Goal: Task Accomplishment & Management: Complete application form

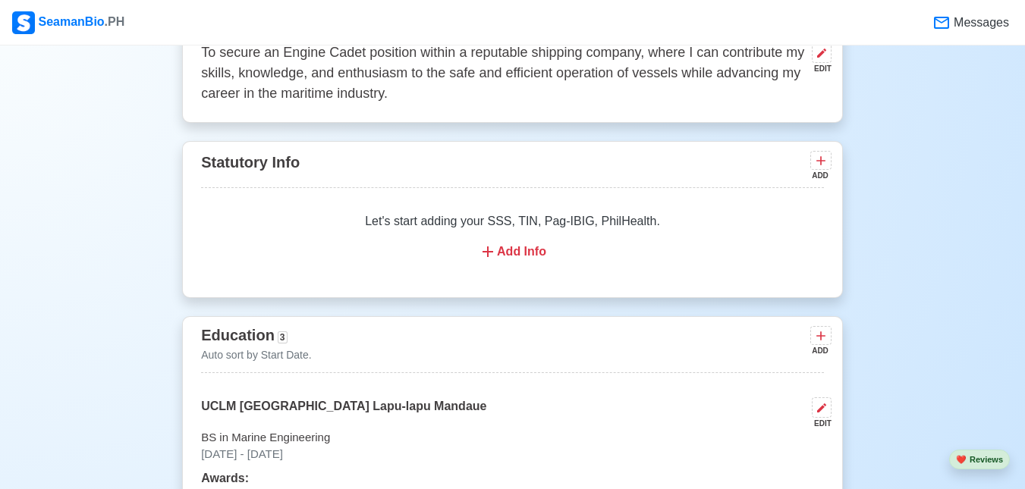
scroll to position [758, 0]
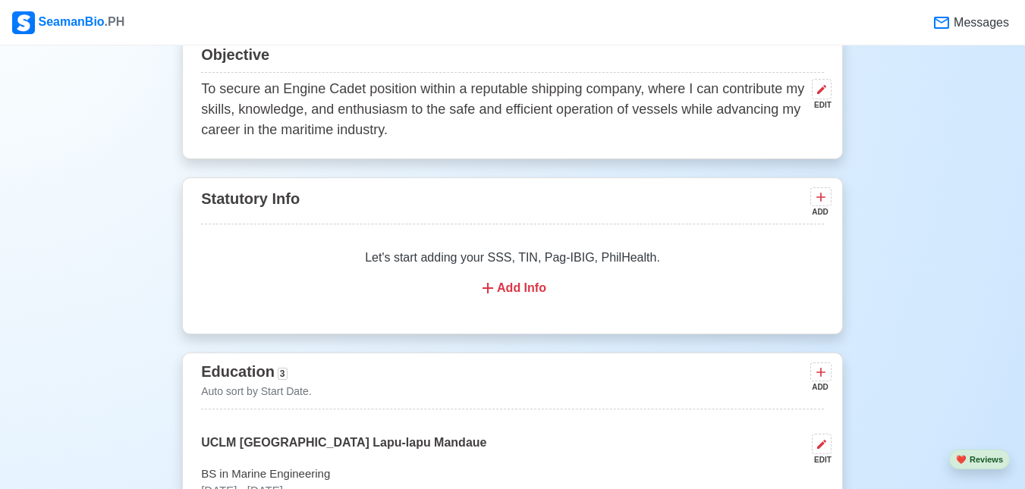
click at [488, 290] on icon at bounding box center [487, 288] width 11 height 11
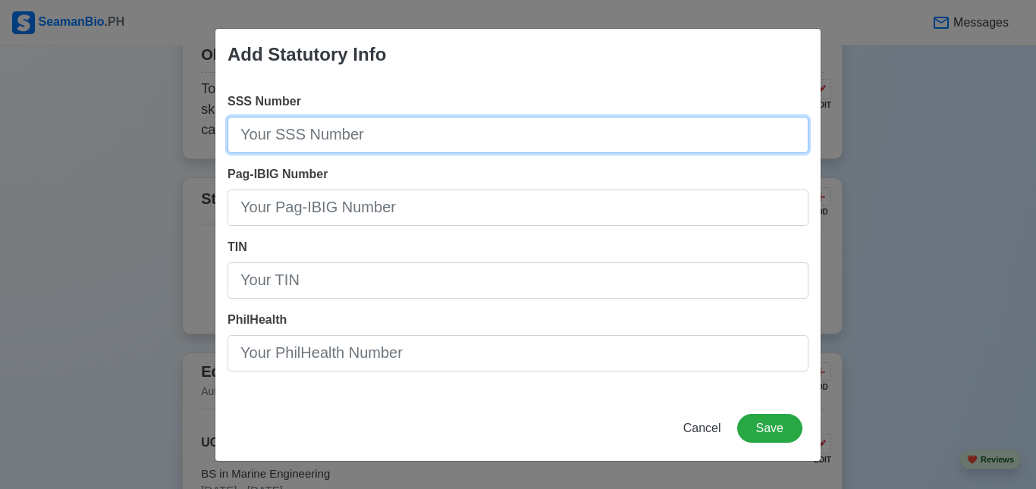
click at [362, 146] on input "SSS Number" at bounding box center [518, 135] width 581 height 36
type input "[PHONE_NUMBER]"
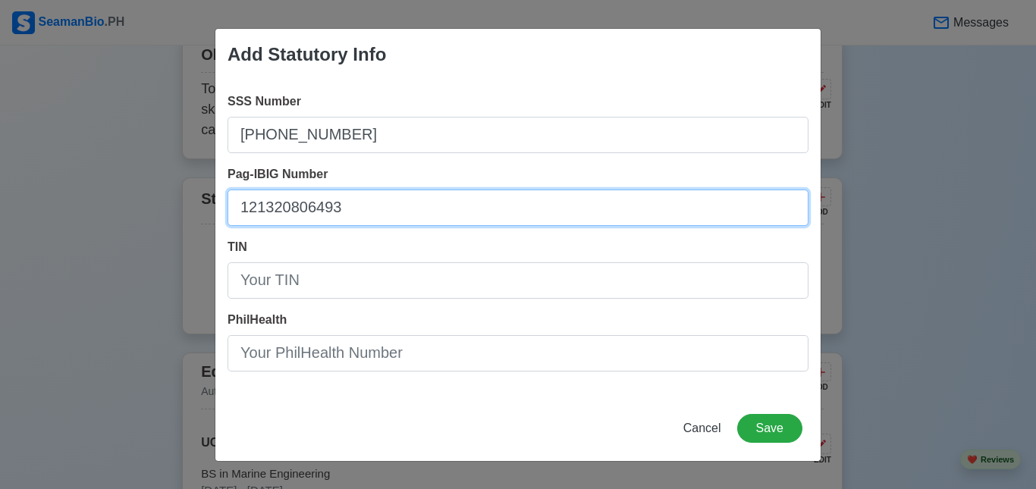
type input "121320806493"
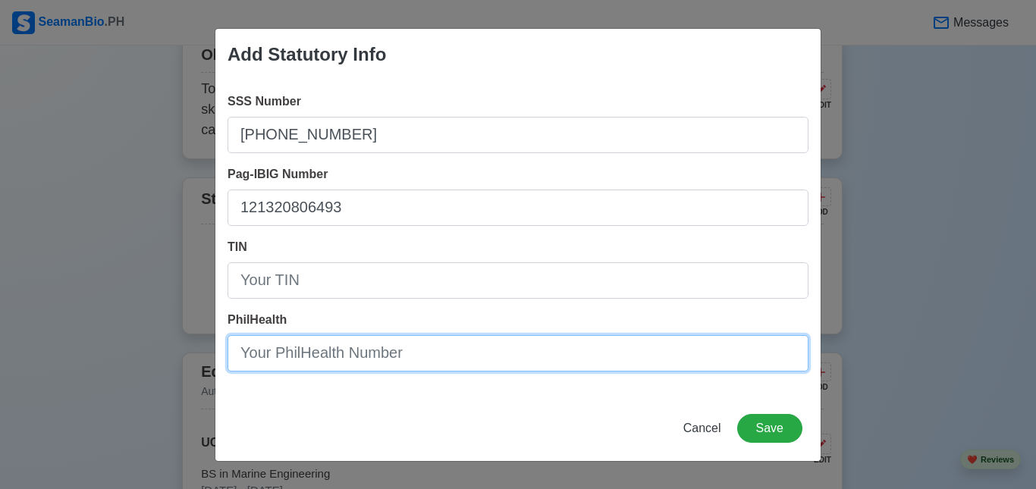
click at [464, 344] on input "PhilHealth" at bounding box center [518, 353] width 581 height 36
type input "12-251174520-7"
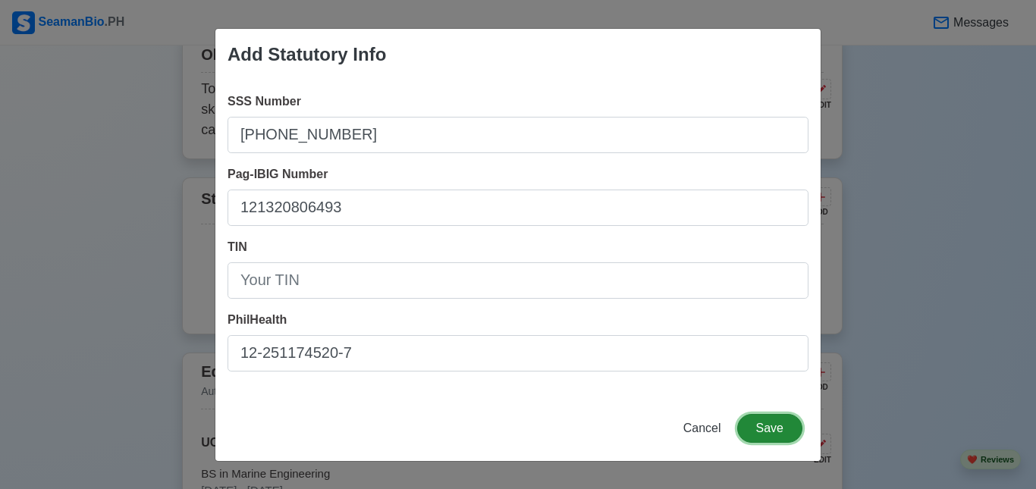
click at [781, 428] on button "Save" at bounding box center [769, 428] width 65 height 29
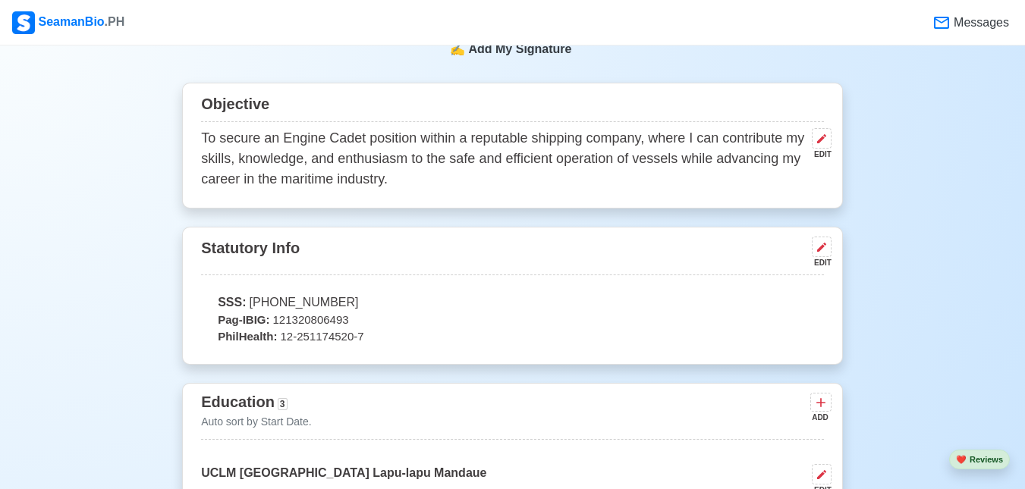
scroll to position [683, 0]
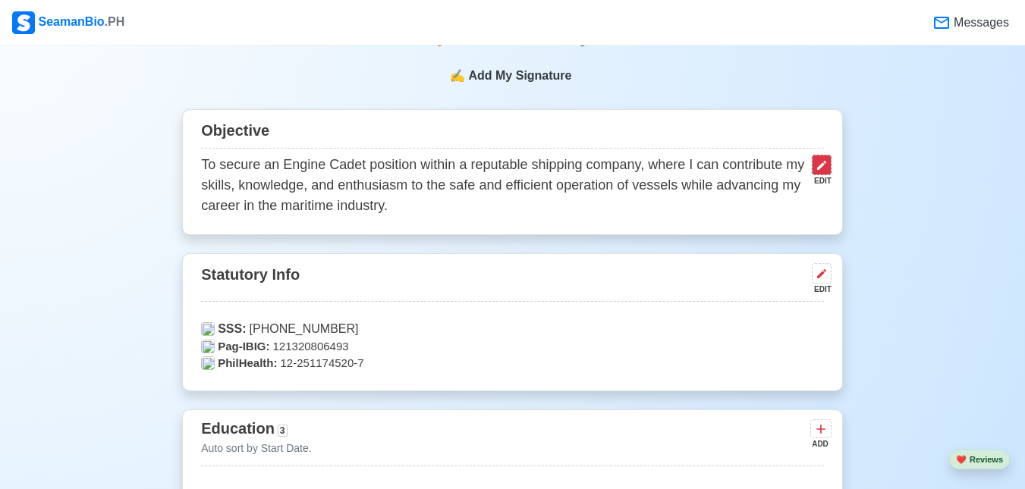
click at [824, 170] on icon at bounding box center [821, 165] width 12 height 12
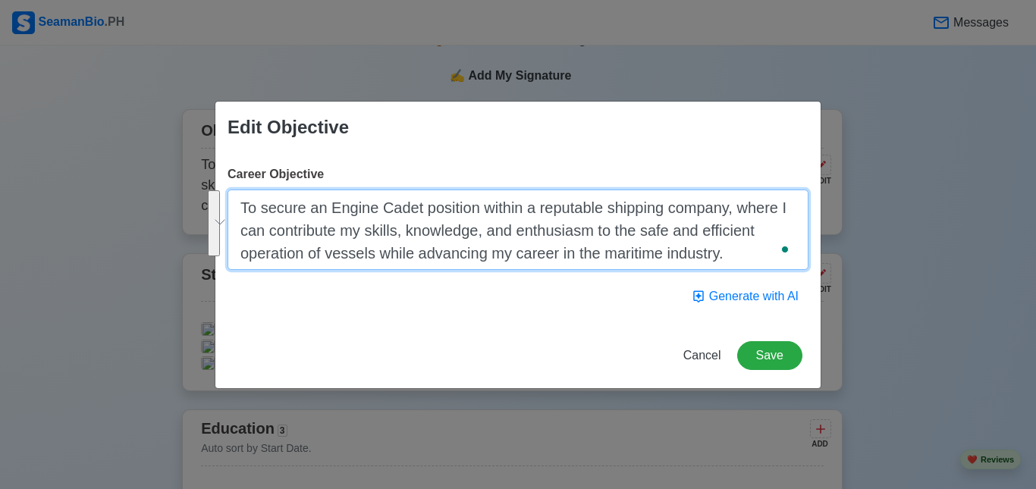
paste textarea "Seeking an Engine Cadet position in a reputable shipping company to apply my sk…"
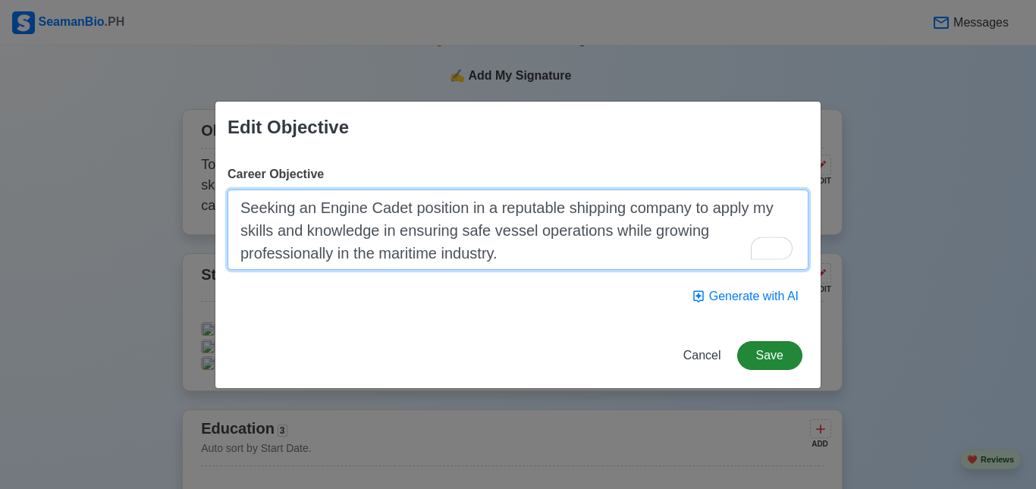
type textarea "Seeking an Engine Cadet position in a reputable shipping company to apply my sk…"
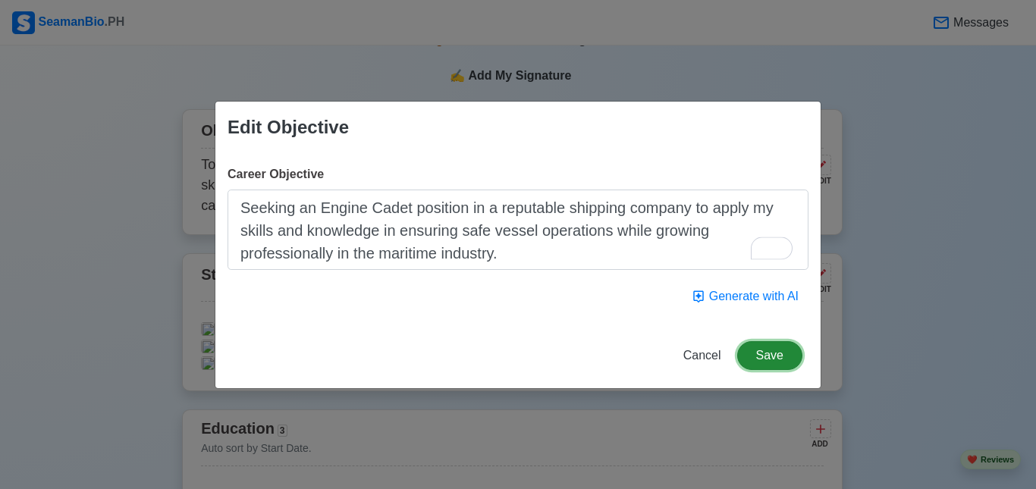
click at [773, 354] on button "Save" at bounding box center [769, 355] width 65 height 29
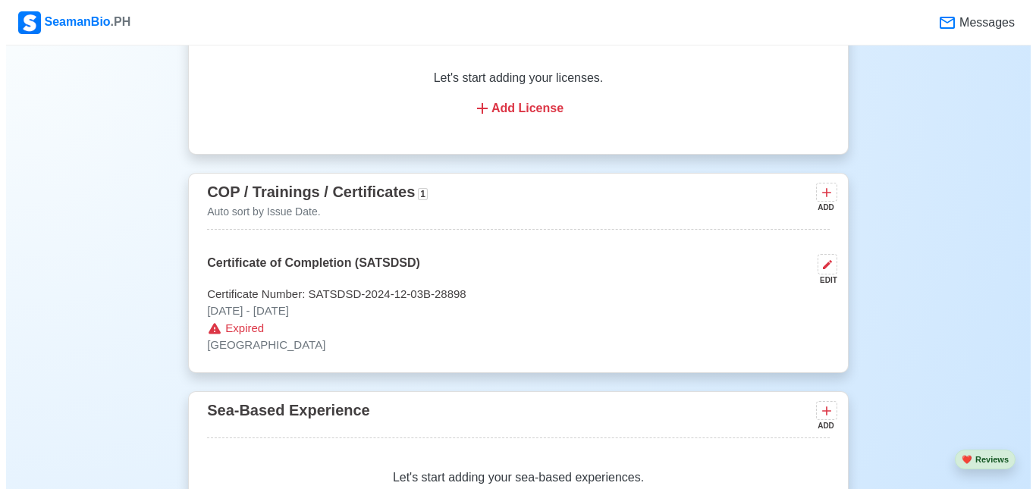
scroll to position [1972, 0]
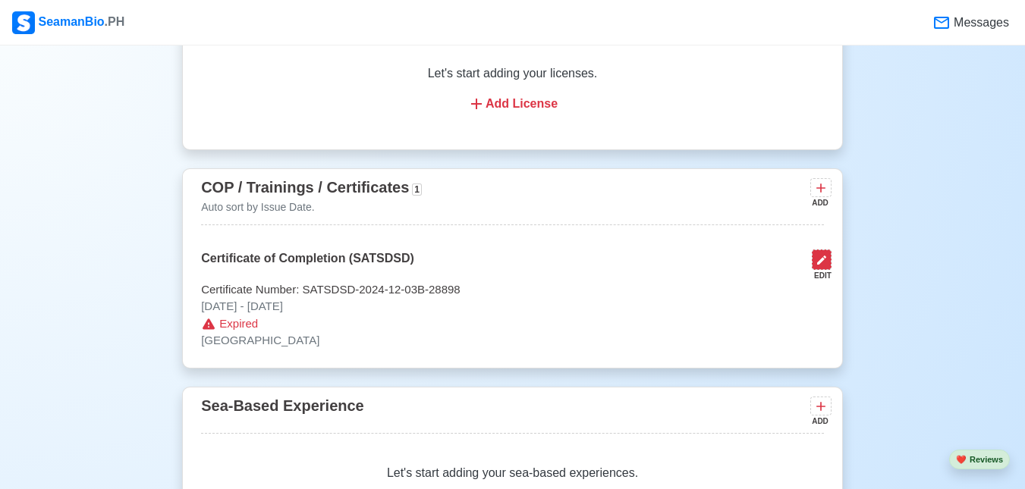
click at [822, 255] on icon at bounding box center [821, 260] width 12 height 12
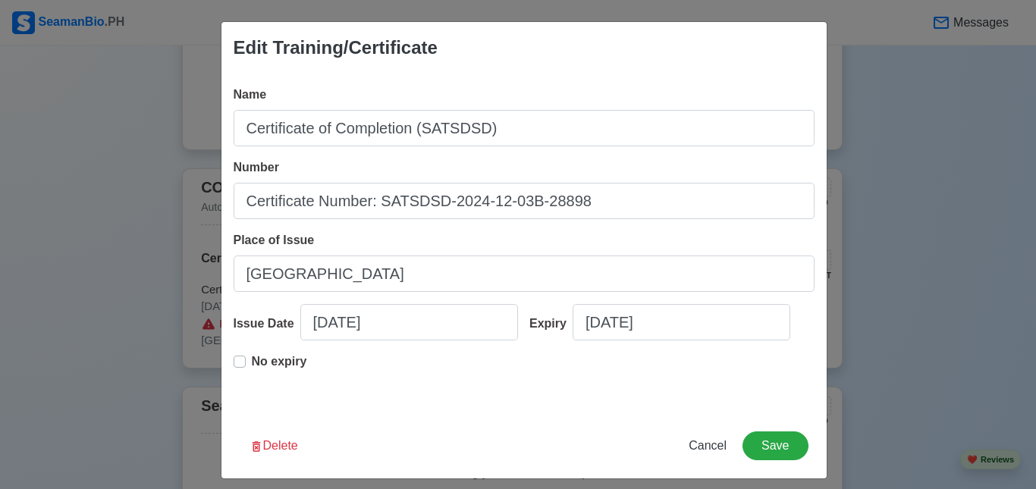
click at [252, 359] on label "No expiry" at bounding box center [279, 368] width 55 height 30
type input "[DATE]"
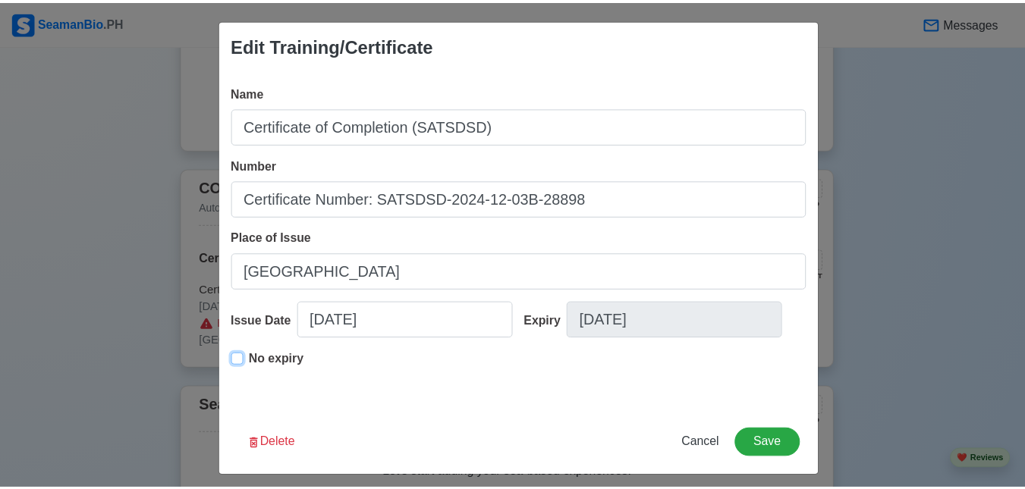
scroll to position [0, 0]
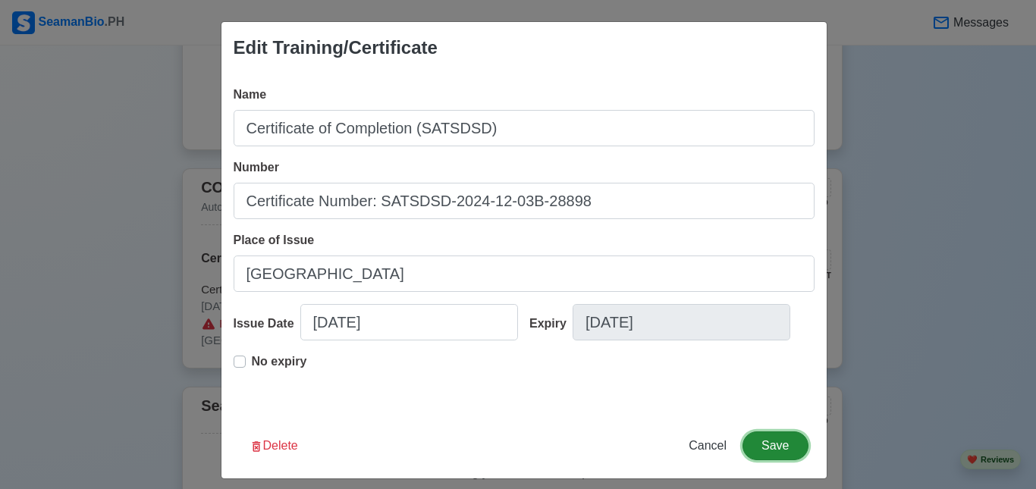
click at [767, 447] on button "Save" at bounding box center [774, 446] width 65 height 29
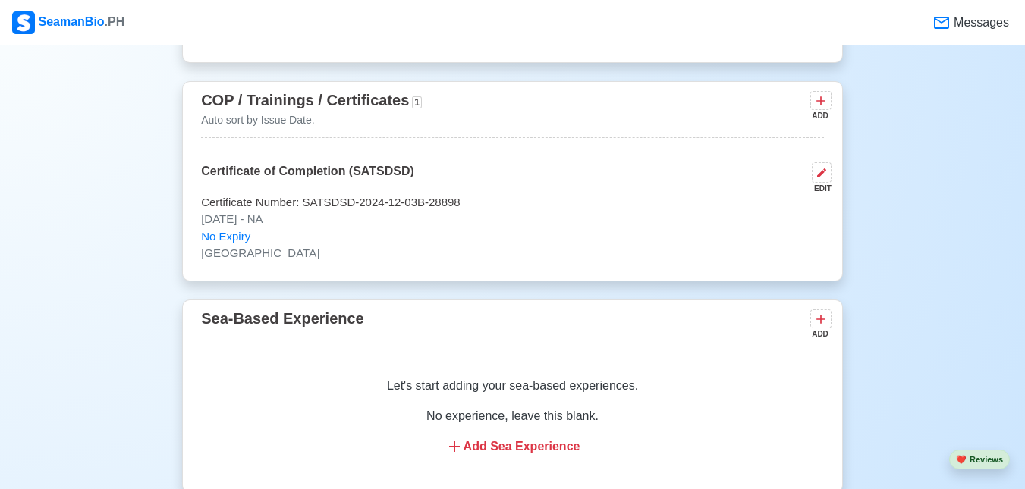
scroll to position [2048, 0]
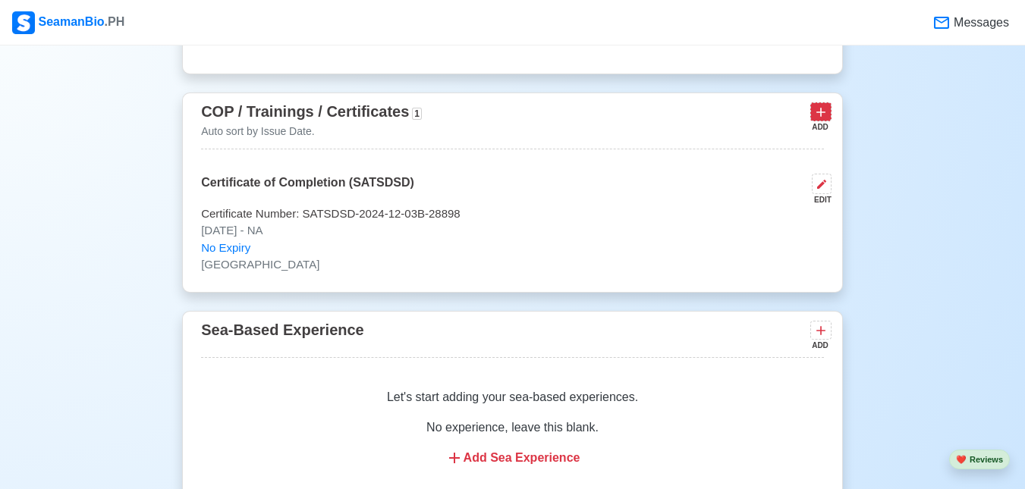
click at [822, 108] on icon at bounding box center [820, 112] width 9 height 9
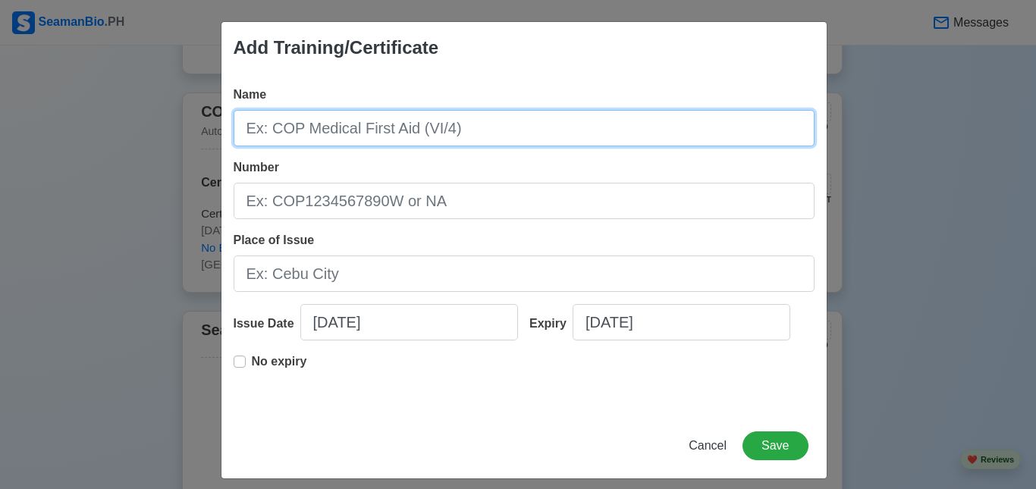
click at [450, 133] on input "Name" at bounding box center [524, 128] width 581 height 36
type input "b"
type input "Basic Training"
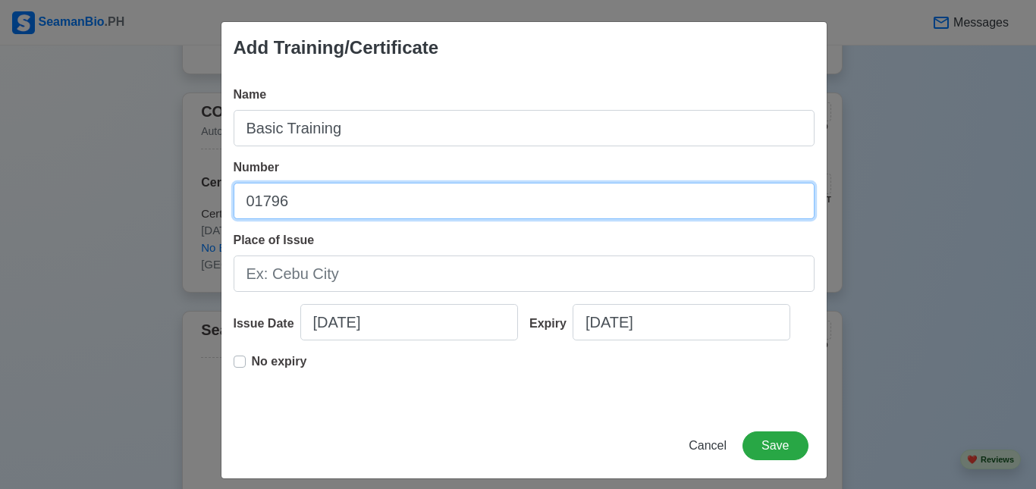
type input "01796"
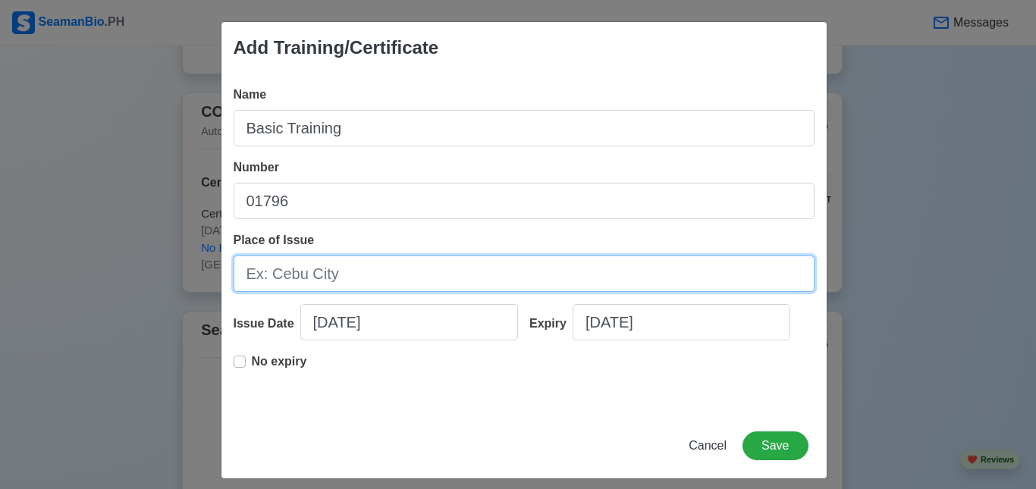
click at [460, 271] on input "Place of Issue" at bounding box center [524, 274] width 581 height 36
click at [350, 272] on input "Place of Issue" at bounding box center [524, 274] width 581 height 36
type input "u"
type input "UC METC"
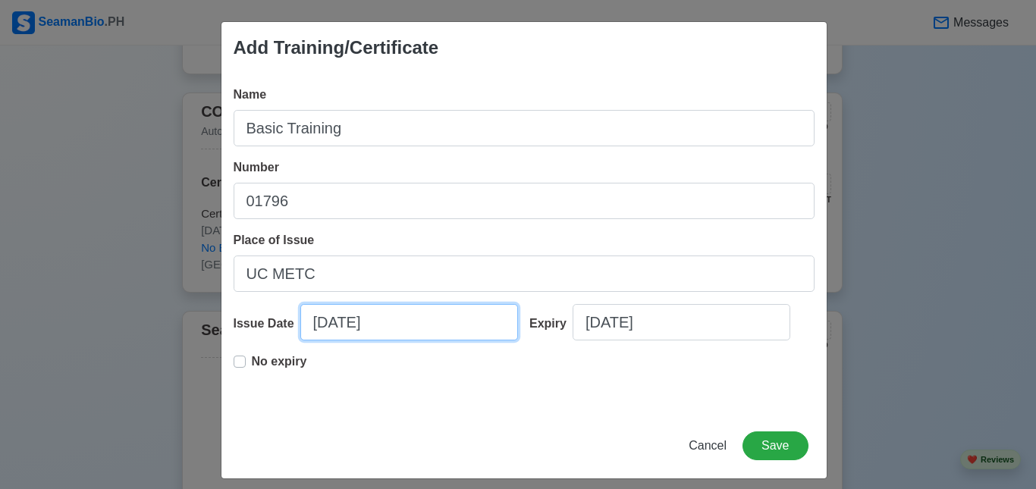
click at [386, 327] on input "[DATE]" at bounding box center [409, 322] width 218 height 36
select select "****"
select select "******"
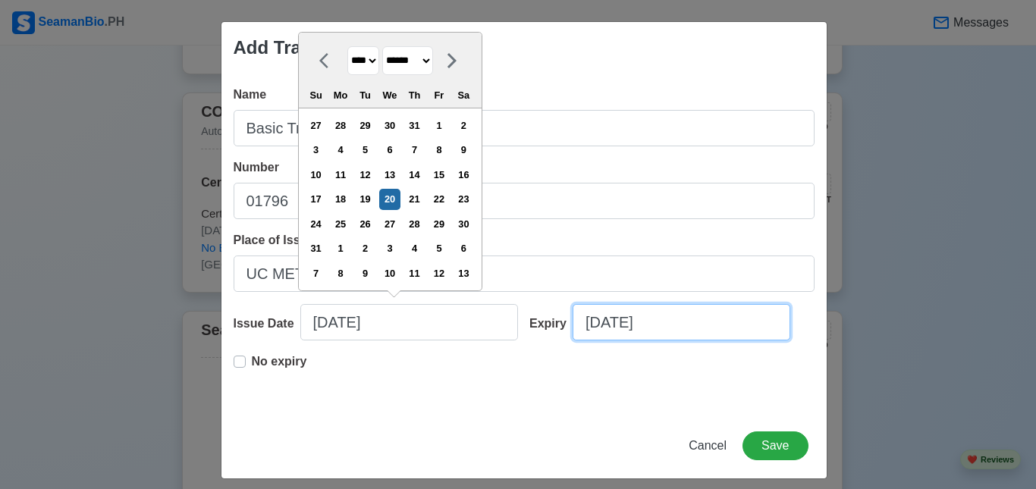
click at [628, 322] on input "[DATE]" at bounding box center [682, 322] width 218 height 36
select select "****"
select select "******"
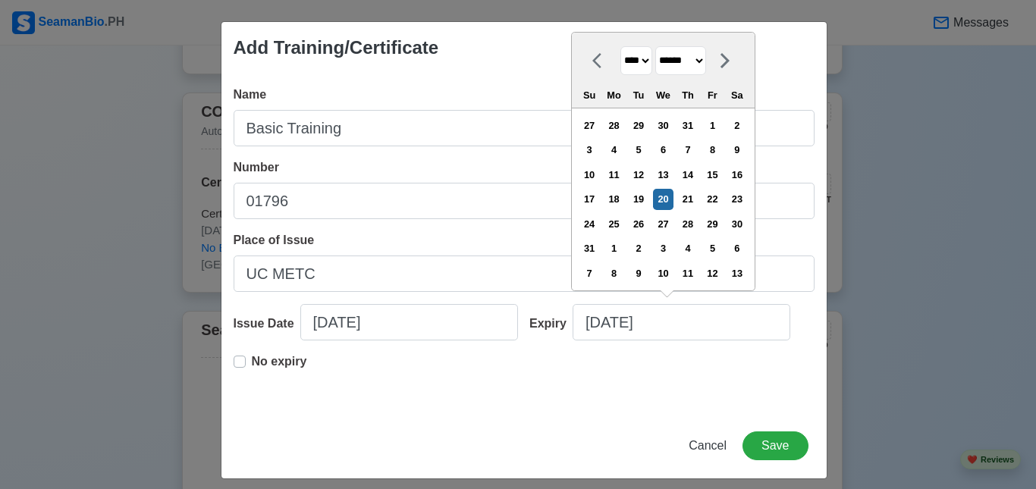
click at [650, 59] on select "**** **** **** **** **** **** **** **** **** **** **** **** **** **** **** ****…" at bounding box center [636, 61] width 32 height 30
select select "****"
click at [620, 71] on select "**** **** **** **** **** **** **** **** **** **** **** **** **** **** **** ****…" at bounding box center [636, 61] width 32 height 30
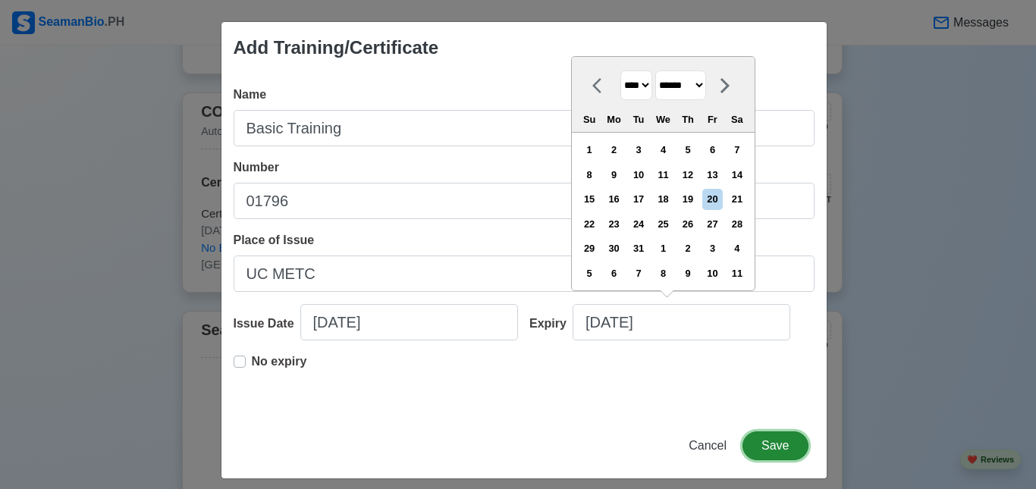
click at [766, 450] on button "Save" at bounding box center [774, 446] width 65 height 29
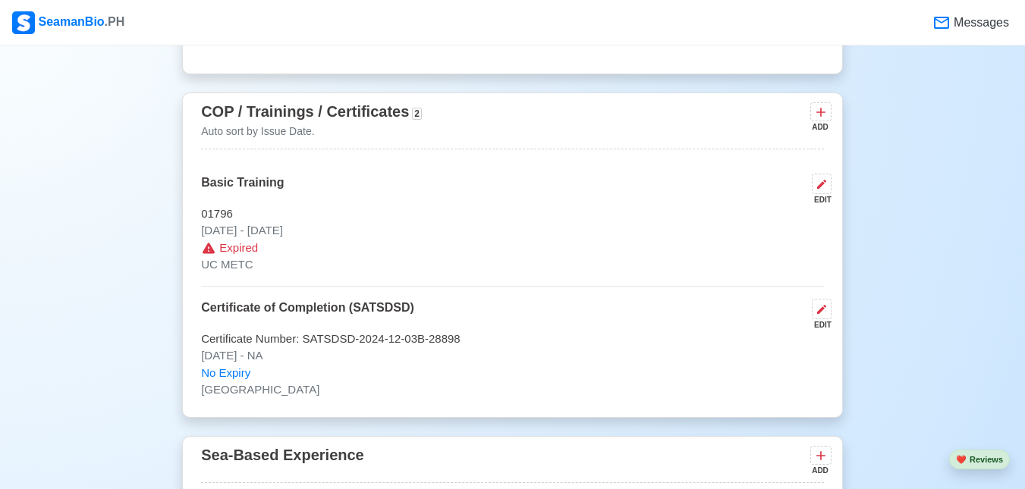
click at [242, 240] on span "Expired" at bounding box center [238, 248] width 39 height 17
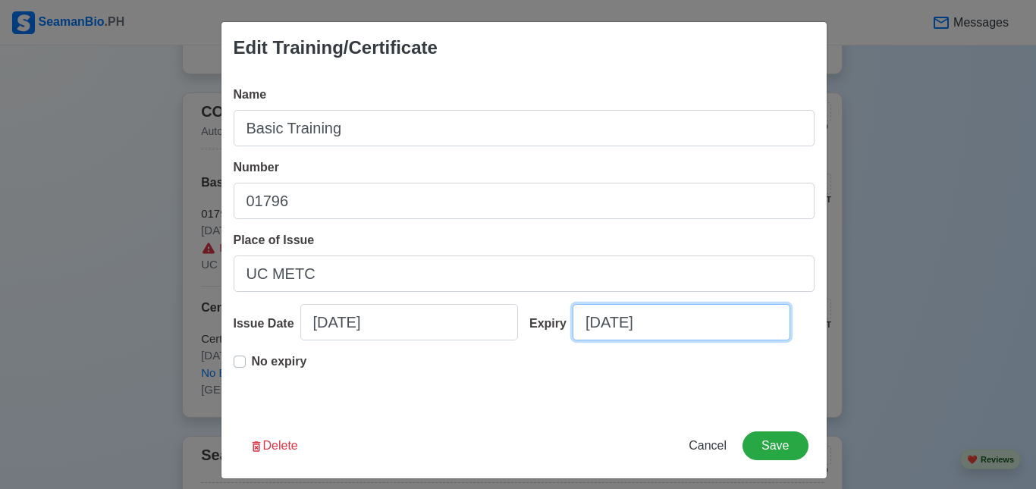
click at [674, 331] on input "[DATE]" at bounding box center [682, 322] width 218 height 36
select select "****"
select select "******"
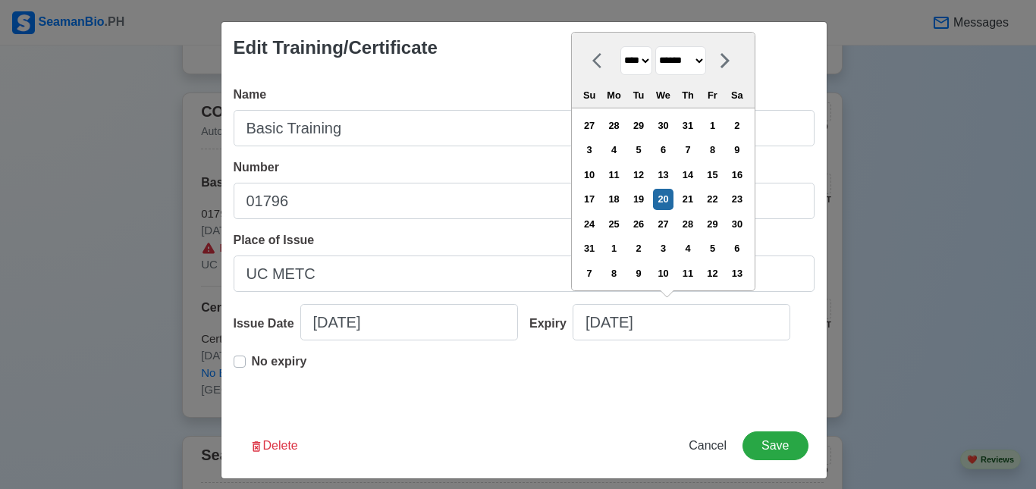
click at [646, 60] on select "**** **** **** **** **** **** **** **** **** **** **** **** **** **** **** ****…" at bounding box center [636, 61] width 32 height 30
select select "****"
click at [620, 71] on select "**** **** **** **** **** **** **** **** **** **** **** **** **** **** **** ****…" at bounding box center [636, 61] width 32 height 30
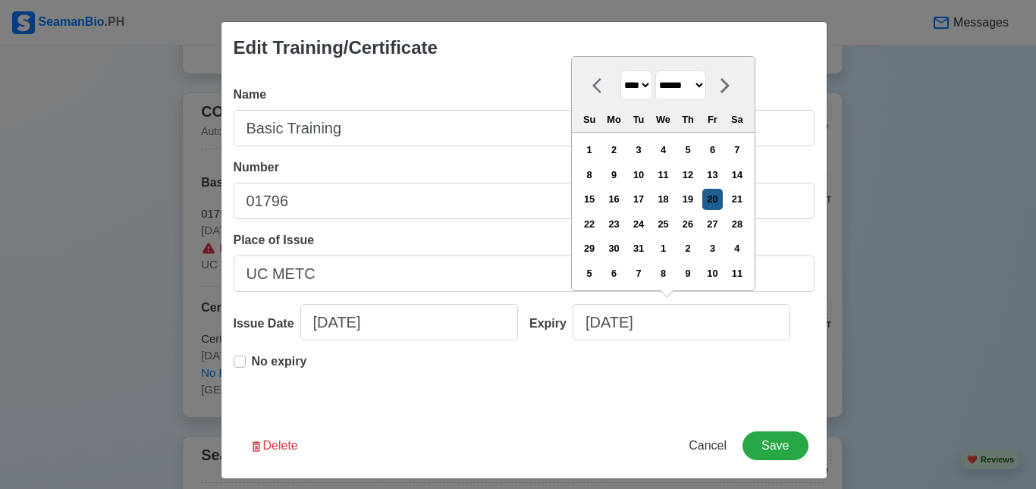
click at [714, 202] on div "20" at bounding box center [712, 199] width 20 height 20
type input "[DATE]"
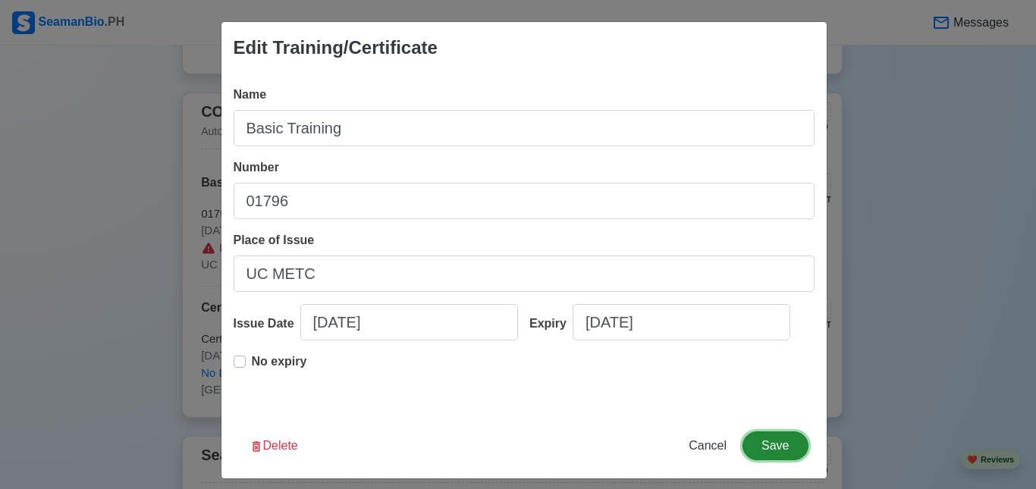
click at [767, 444] on button "Save" at bounding box center [774, 446] width 65 height 29
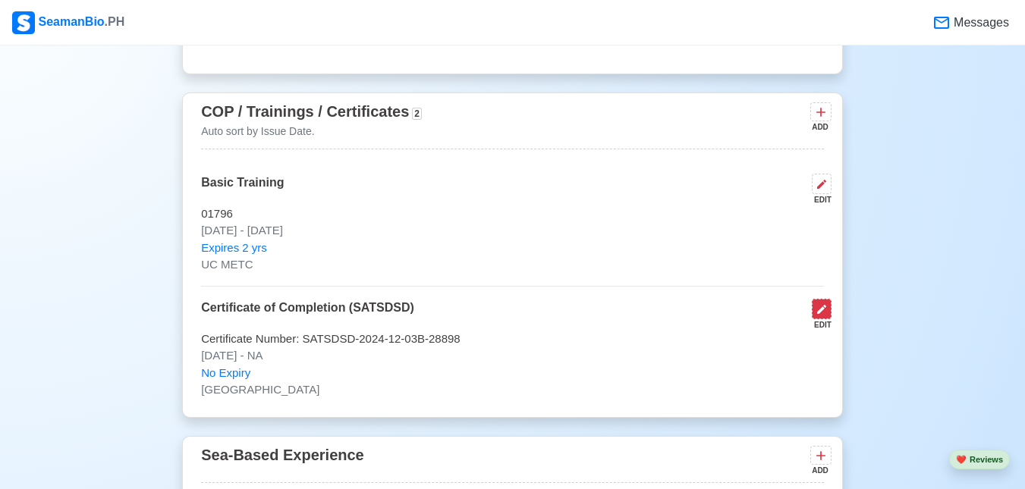
click at [813, 299] on button at bounding box center [821, 309] width 20 height 20
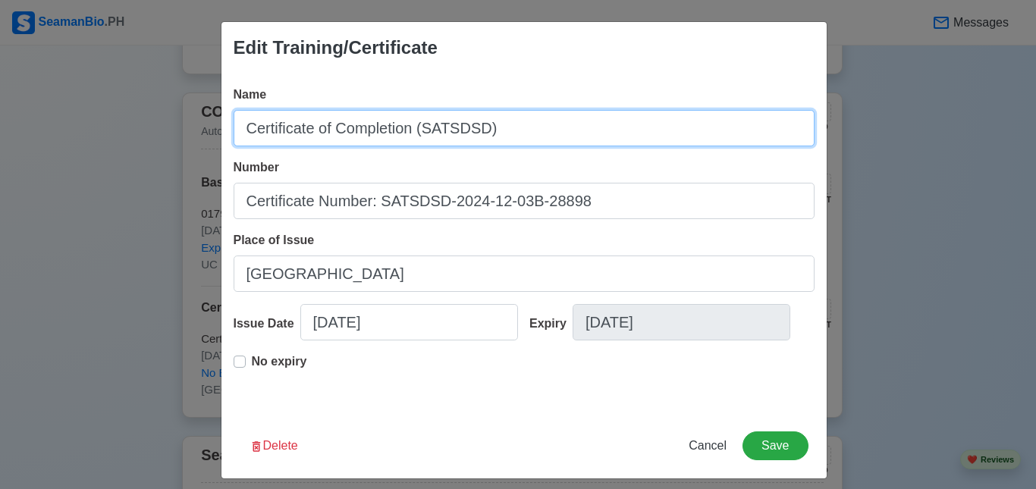
click at [237, 130] on input "Certificate of Completion (SATSDSD)" at bounding box center [524, 128] width 581 height 36
type input "COP (Certificate of Completion (SATSDSD)"
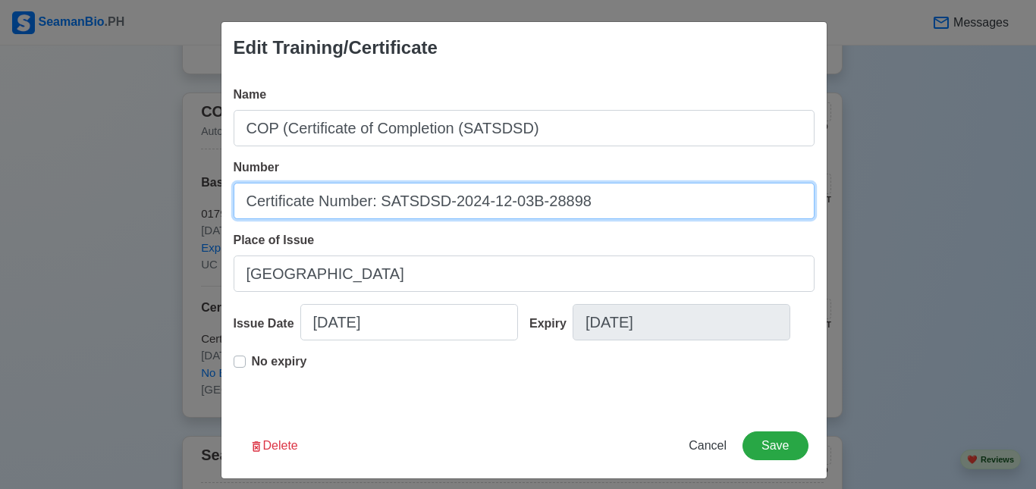
drag, startPoint x: 378, startPoint y: 203, endPoint x: 599, endPoint y: 202, distance: 221.4
click at [599, 202] on input "Certificate Number: SATSDSD-2024-12-03B-28898" at bounding box center [524, 201] width 581 height 36
paste input "DSD200031285125"
type input "Certificate Number: SDSD200031285125"
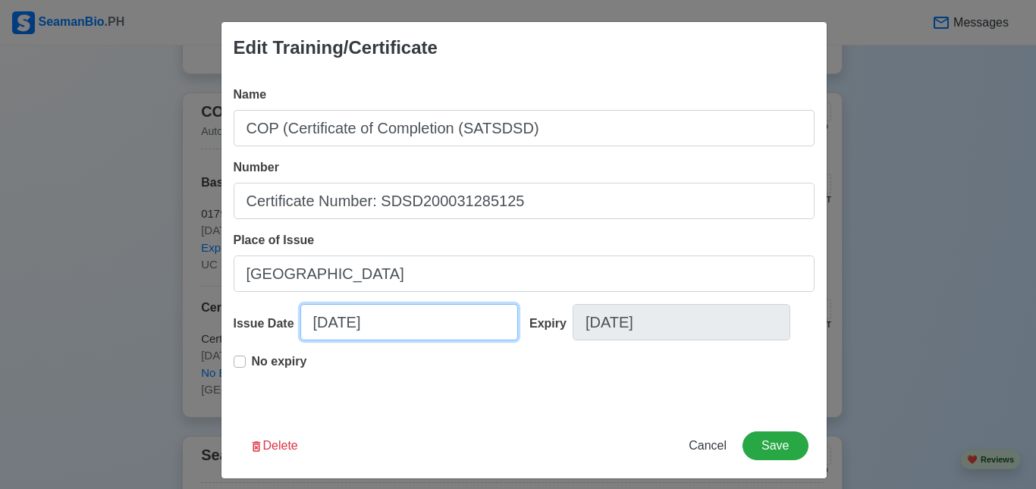
select select "****"
select select "********"
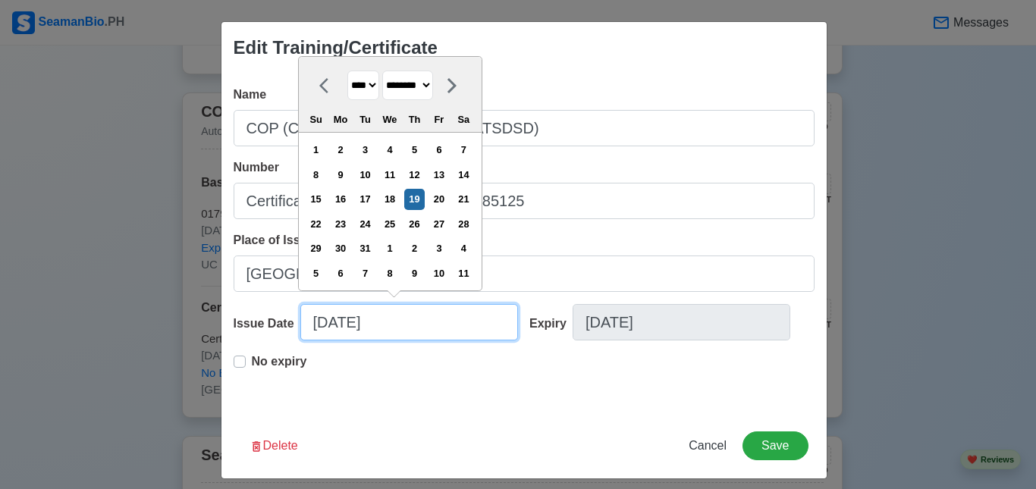
click at [382, 330] on input "[DATE]" at bounding box center [409, 322] width 218 height 36
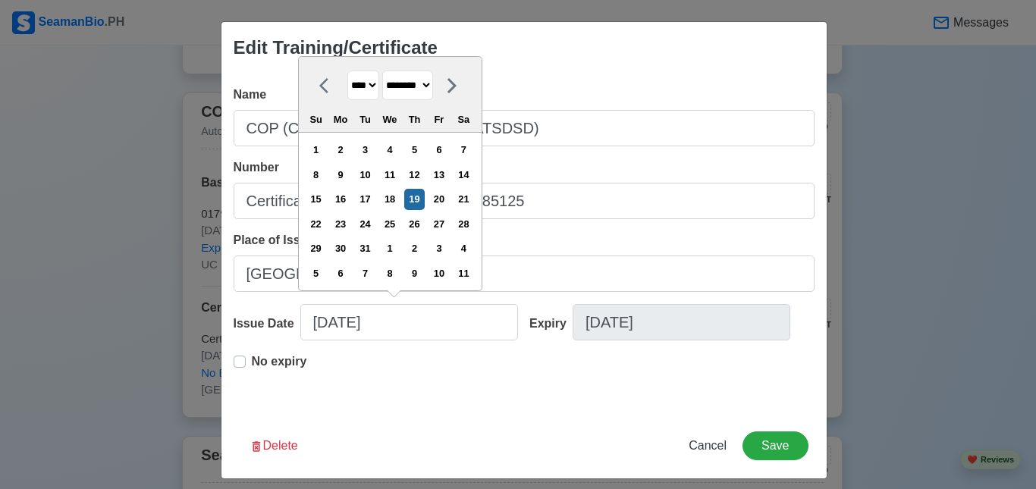
click at [372, 83] on select "**** **** **** **** **** **** **** **** **** **** **** **** **** **** **** ****…" at bounding box center [363, 86] width 32 height 30
select select "****"
click at [347, 71] on select "**** **** **** **** **** **** **** **** **** **** **** **** **** **** **** ****…" at bounding box center [363, 86] width 32 height 30
click at [433, 87] on select "******* ******** ***** ***** *** **** **** ****** ********* ******* ******** **…" at bounding box center [407, 86] width 51 height 30
select select "****"
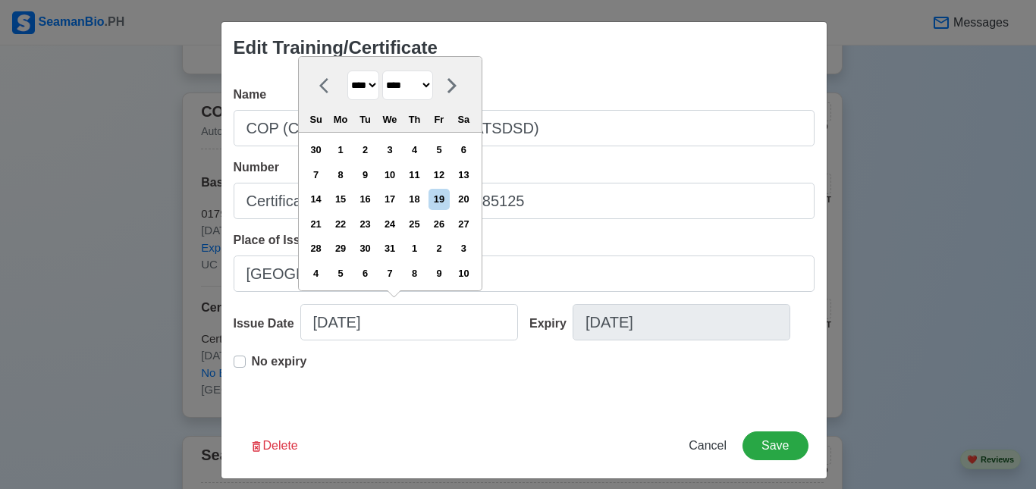
click at [383, 71] on select "******* ******** ***** ***** *** **** **** ****** ********* ******* ******** **…" at bounding box center [407, 86] width 51 height 30
drag, startPoint x: 391, startPoint y: 248, endPoint x: 401, endPoint y: 248, distance: 9.9
click at [392, 248] on div "30" at bounding box center [389, 248] width 20 height 20
type input "[DATE]"
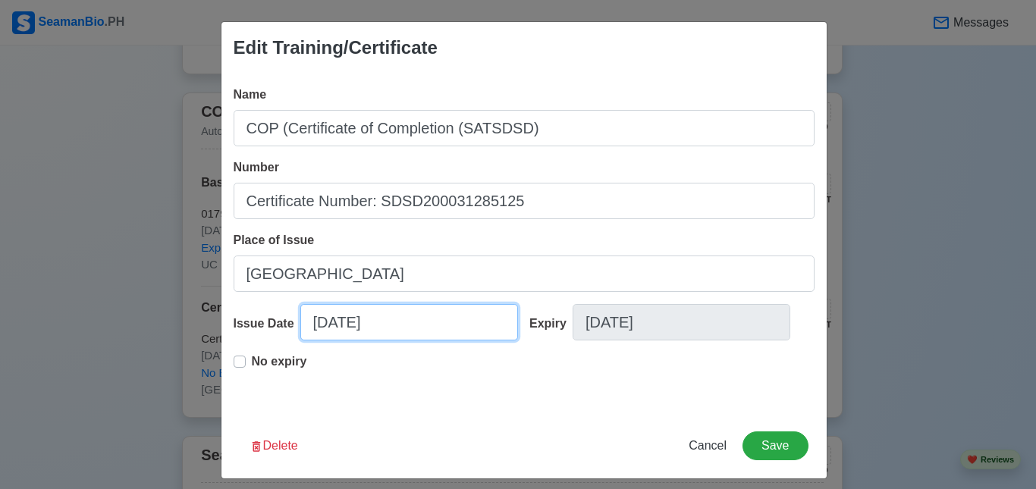
select select "****"
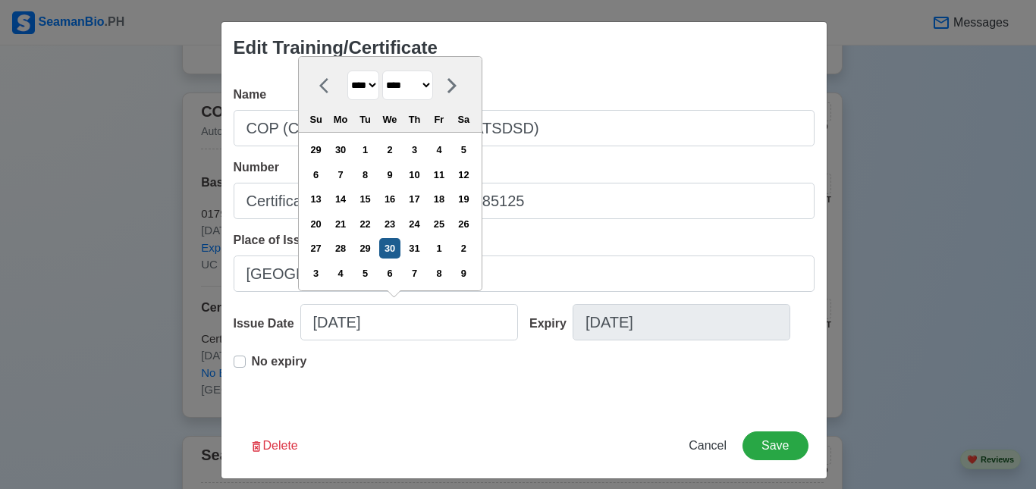
click at [395, 244] on div "30" at bounding box center [389, 248] width 20 height 20
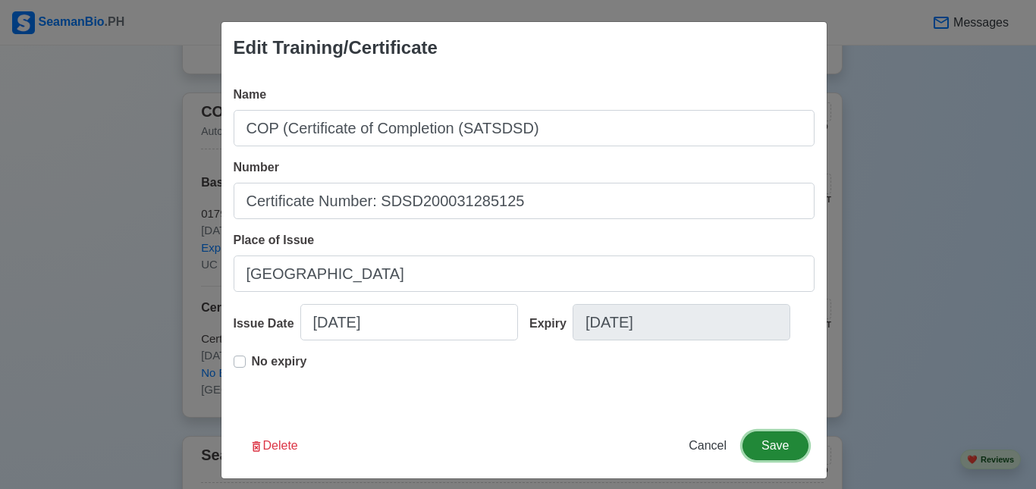
click at [773, 444] on button "Save" at bounding box center [774, 446] width 65 height 29
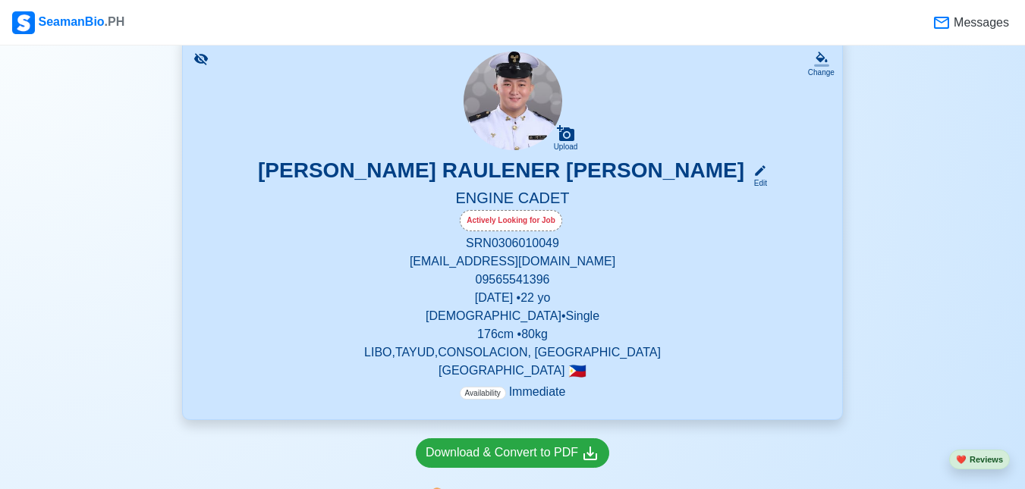
scroll to position [228, 0]
click at [535, 336] on p "176 cm • 80 kg" at bounding box center [512, 335] width 623 height 18
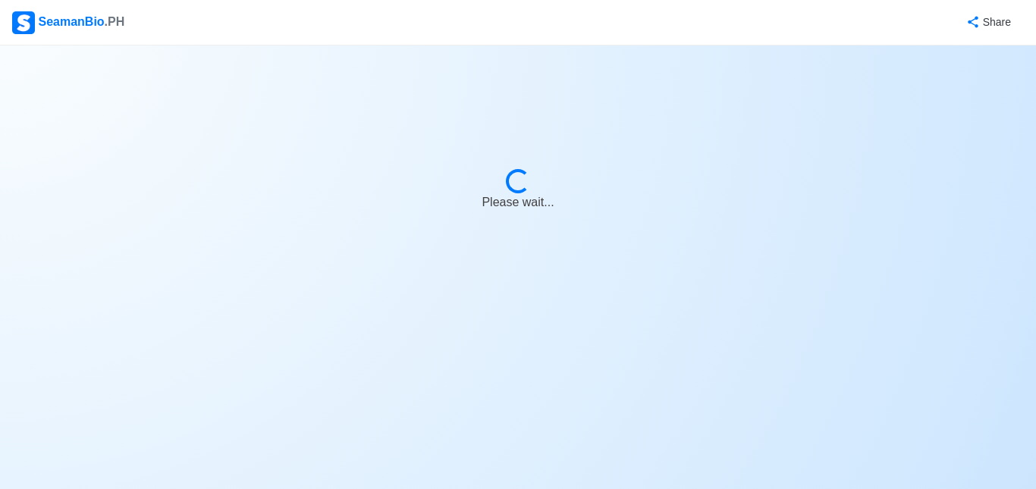
select select "Actively Looking for Job"
select select "Visible for Hiring"
select select "Single"
select select "[DEMOGRAPHIC_DATA]"
select select "PH"
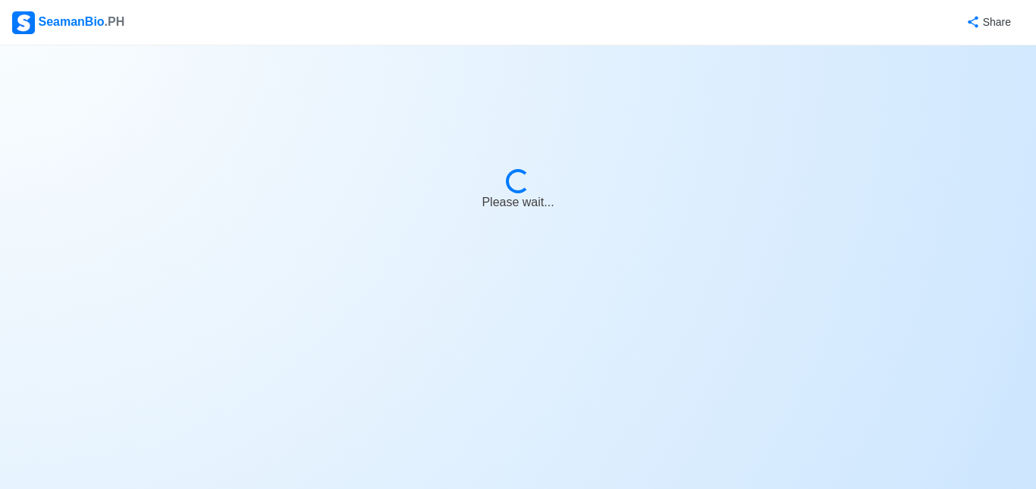
select select "4102416000000"
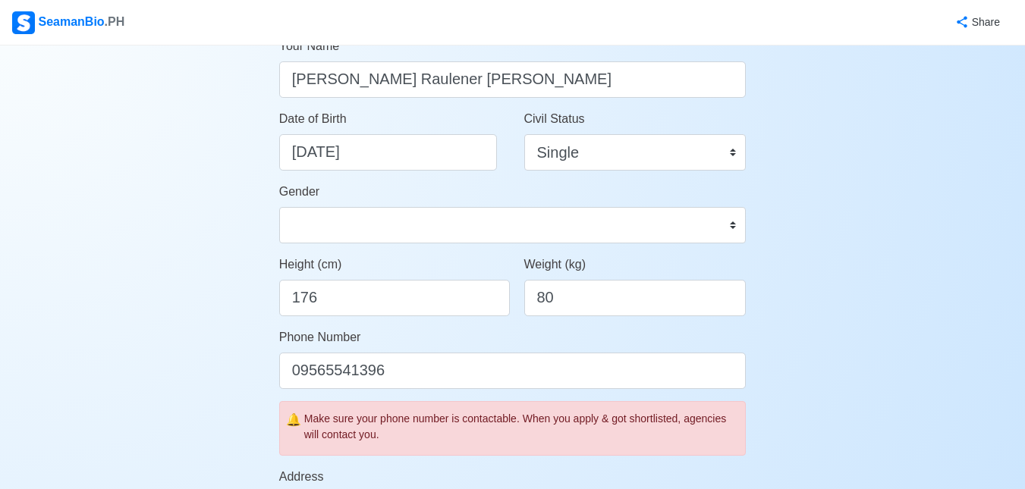
scroll to position [228, 0]
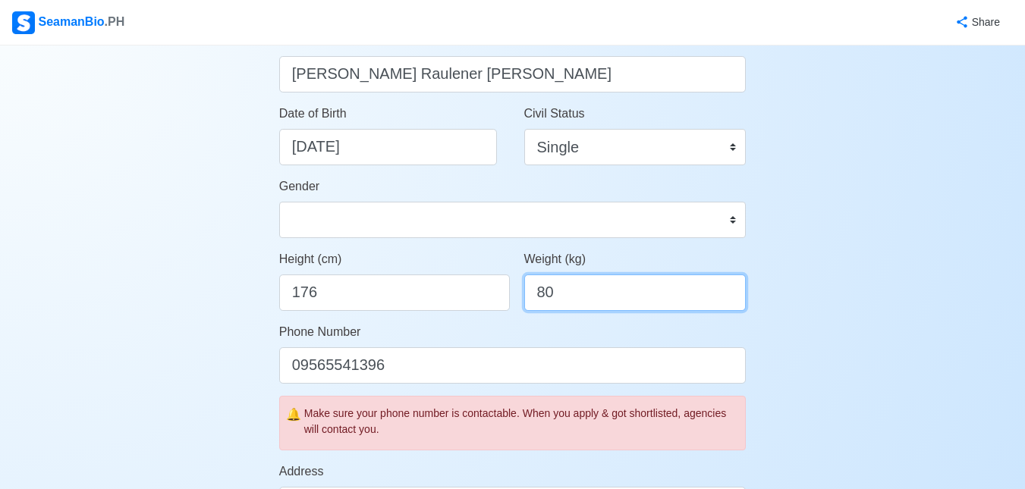
click at [554, 300] on input "80" at bounding box center [635, 293] width 222 height 36
type input "8"
type input "4"
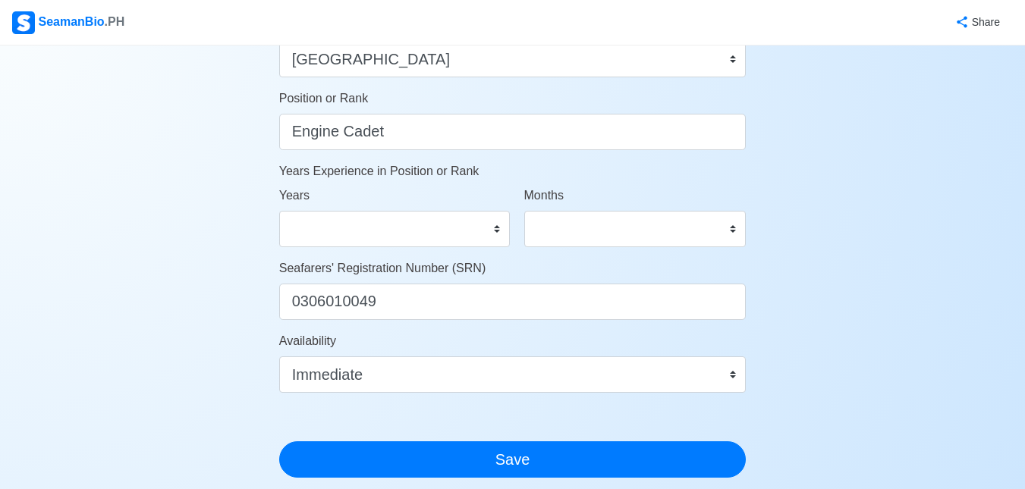
scroll to position [758, 0]
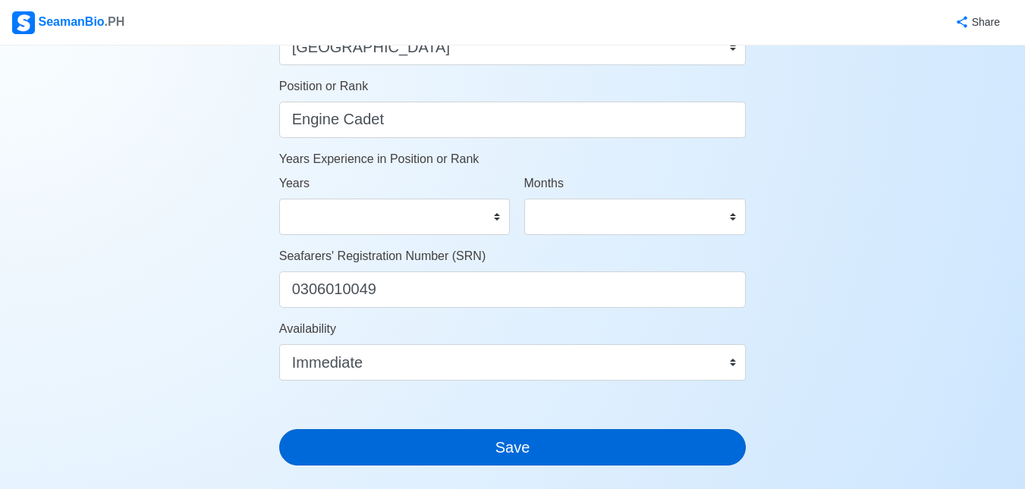
type input "76"
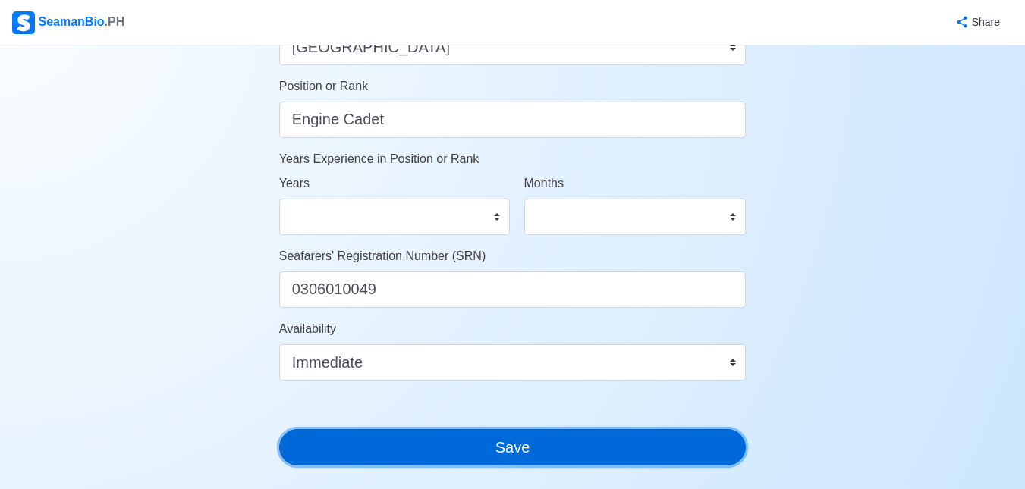
click at [596, 442] on button "Save" at bounding box center [512, 447] width 467 height 36
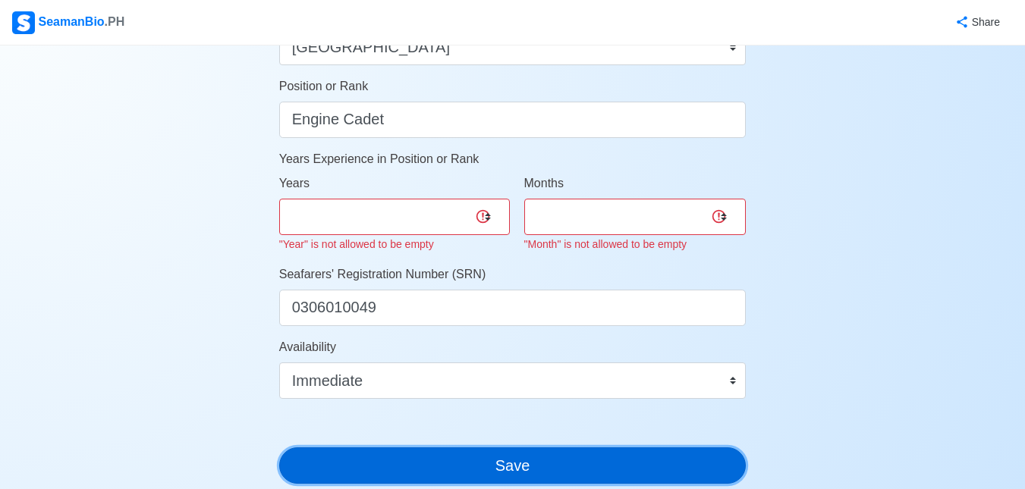
click at [555, 476] on button "Save" at bounding box center [512, 465] width 467 height 36
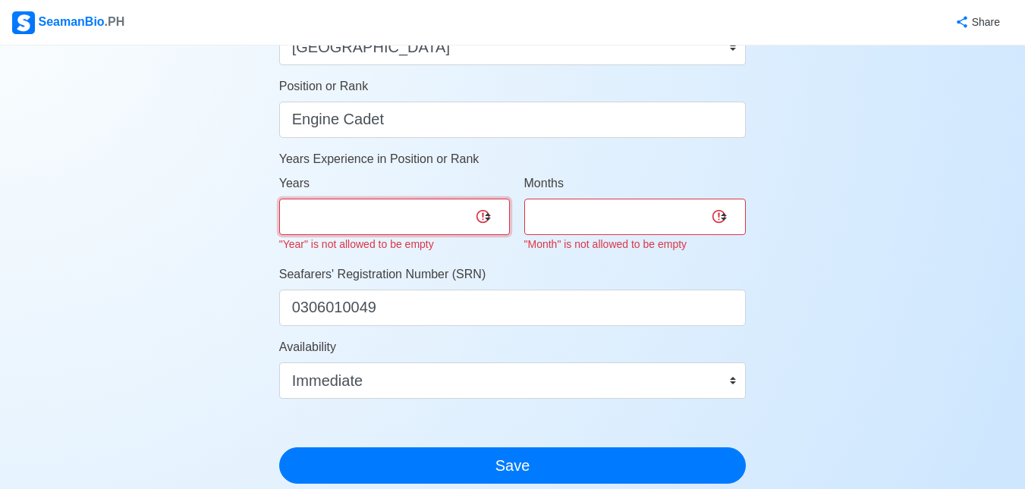
click at [389, 215] on select "0 1 2 3 4 5 6 7 8 9 10 11 12 13 14 15 16 17 18 19 20 21 22 23 24 25 26 27 28 29…" at bounding box center [394, 217] width 231 height 36
select select "0"
click at [279, 199] on select "0 1 2 3 4 5 6 7 8 9 10 11 12 13 14 15 16 17 18 19 20 21 22 23 24 25 26 27 28 29…" at bounding box center [394, 217] width 231 height 36
click at [577, 224] on select "0 1 2 3 4 5 6 7 8 9 10 11" at bounding box center [635, 217] width 222 height 36
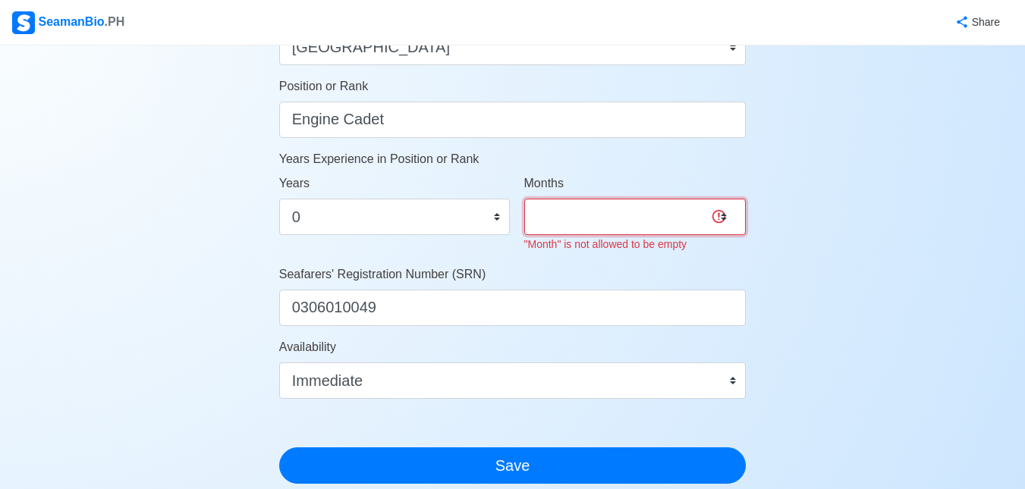
select select "0"
click at [524, 199] on select "0 1 2 3 4 5 6 7 8 9 10 11" at bounding box center [635, 217] width 222 height 36
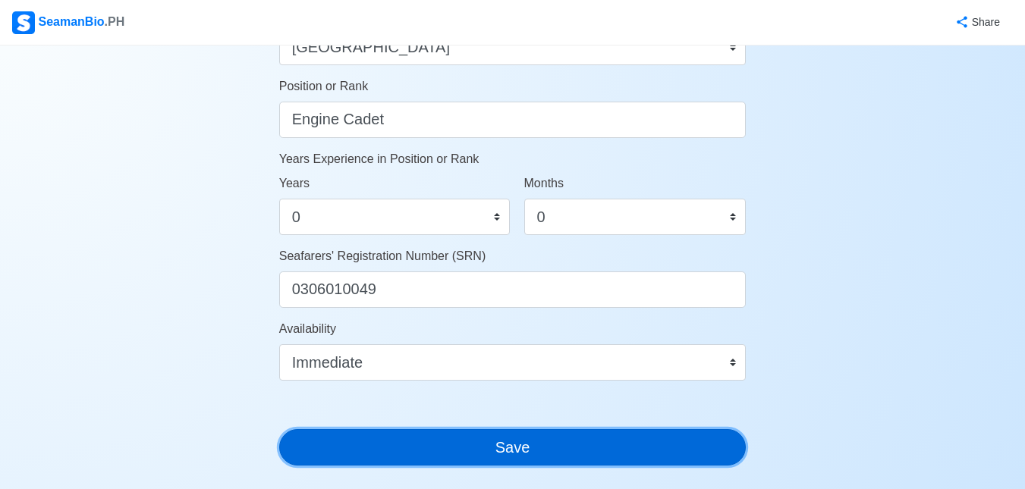
drag, startPoint x: 504, startPoint y: 465, endPoint x: 528, endPoint y: 463, distance: 23.6
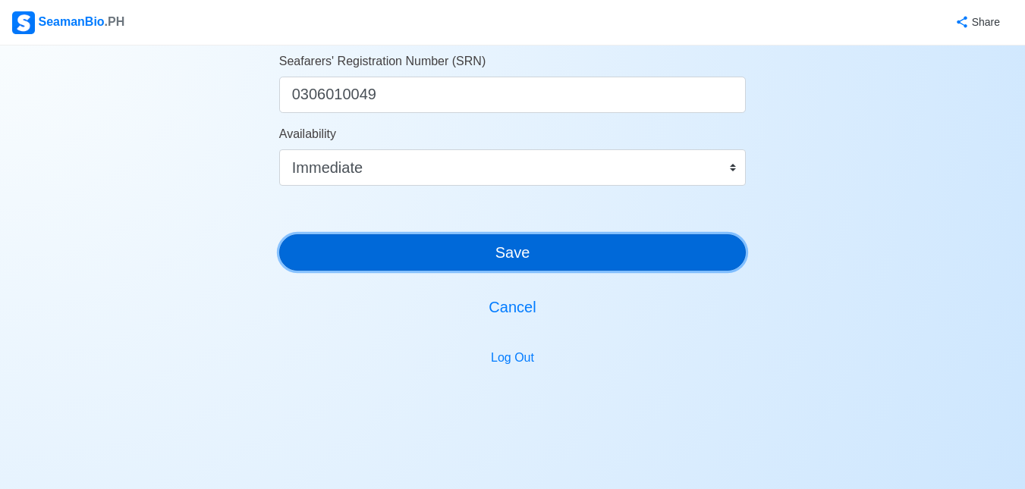
scroll to position [976, 0]
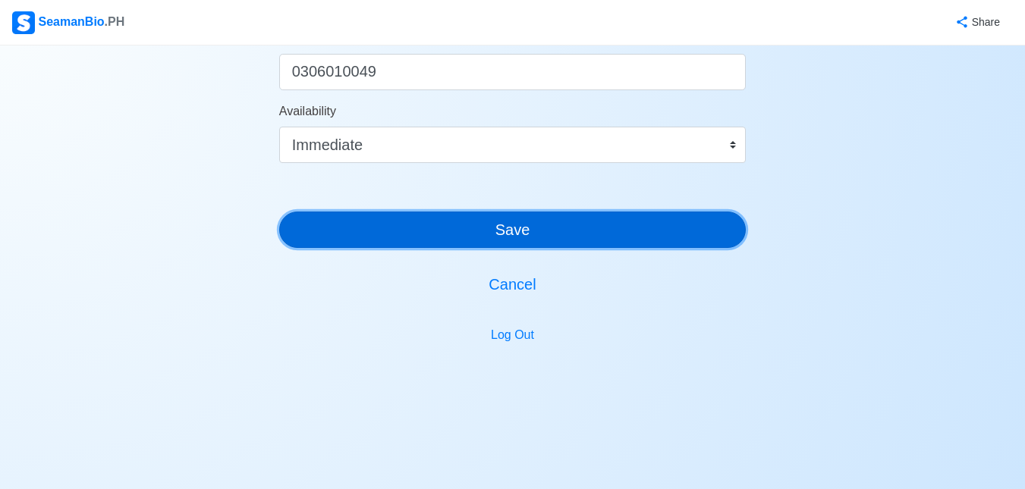
click at [529, 238] on button "Save" at bounding box center [512, 230] width 467 height 36
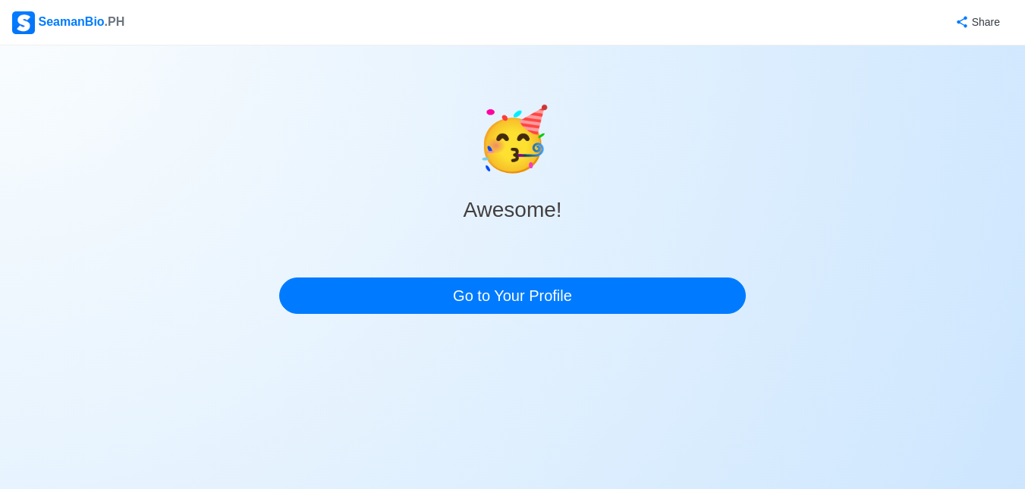
scroll to position [0, 0]
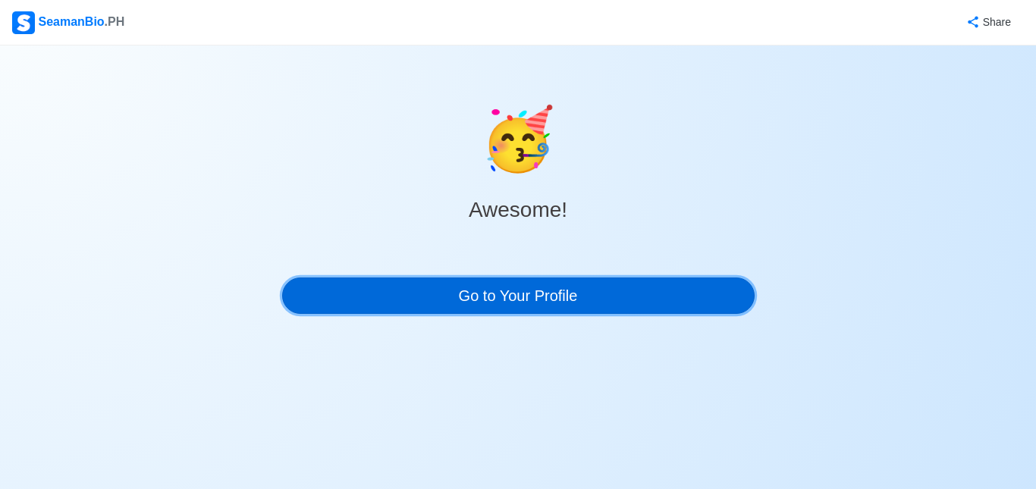
click at [588, 297] on link "Go to Your Profile" at bounding box center [518, 296] width 472 height 36
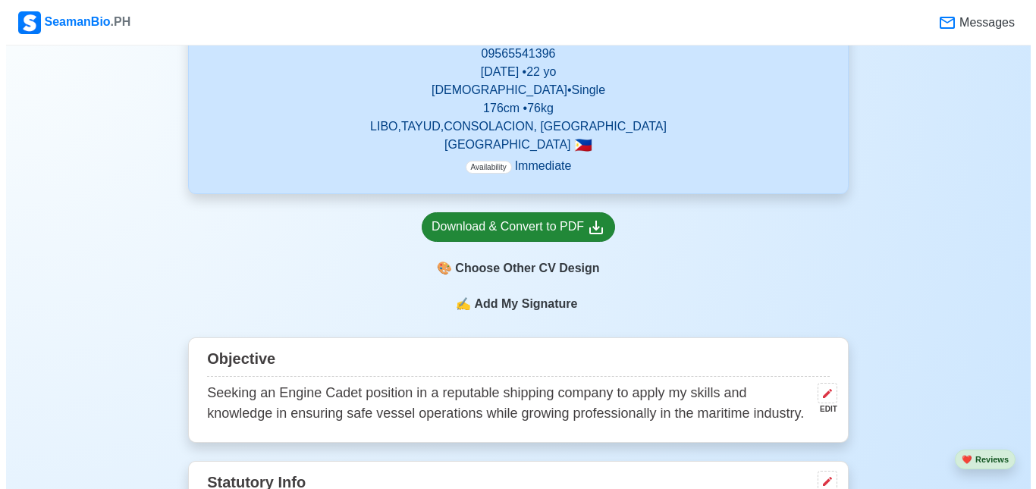
scroll to position [455, 0]
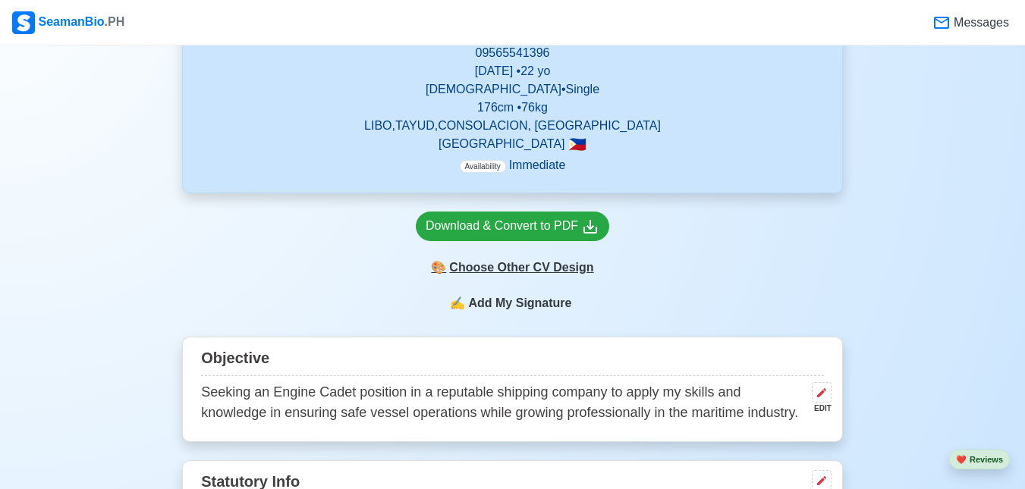
click at [527, 265] on div "🎨 Choose Other CV Design" at bounding box center [512, 267] width 193 height 29
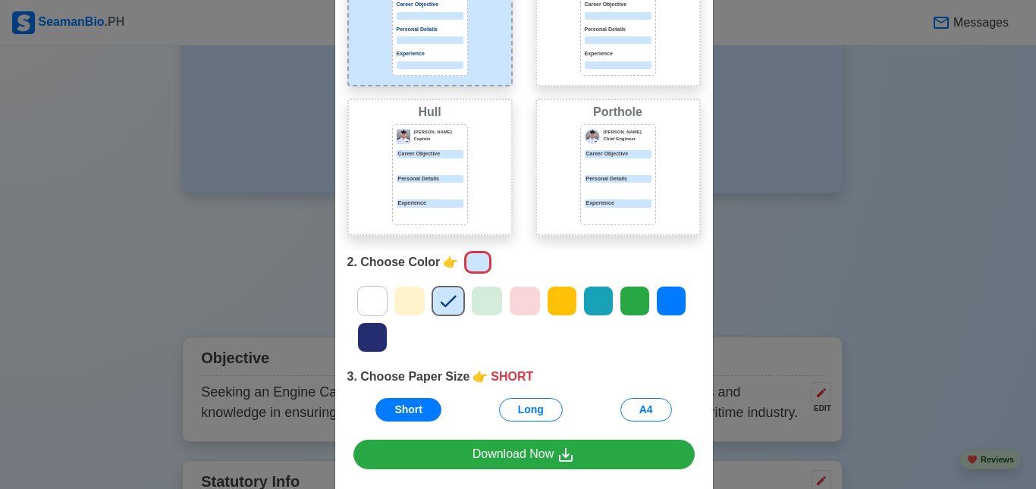
scroll to position [152, 0]
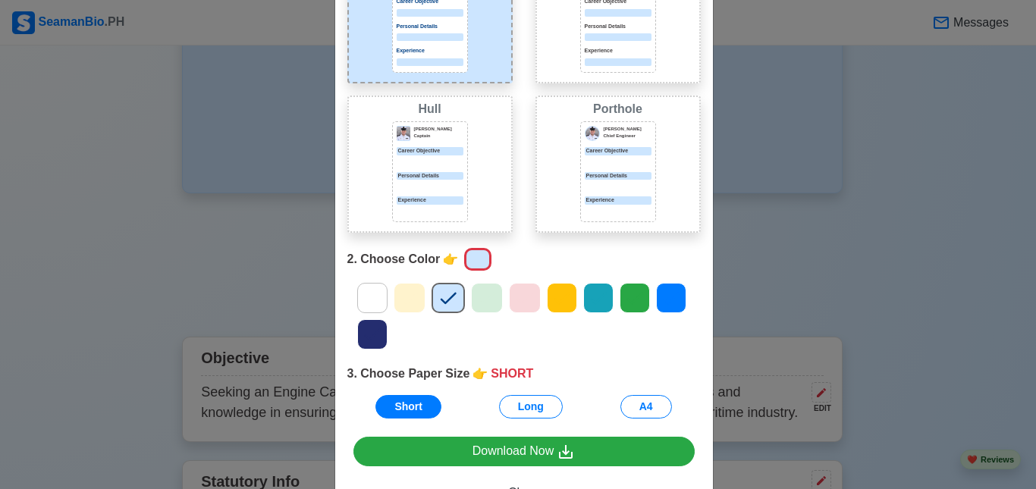
click at [366, 301] on icon at bounding box center [372, 299] width 16 height 12
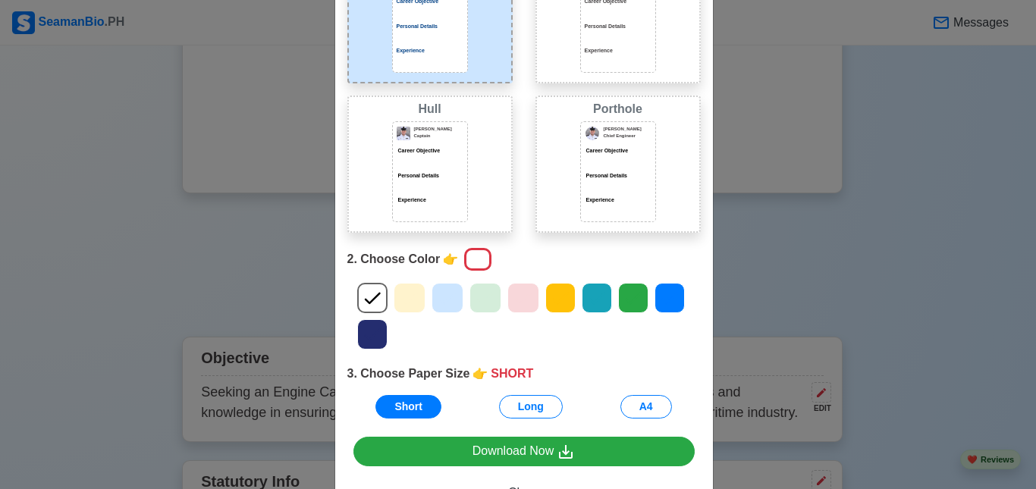
click at [404, 301] on icon at bounding box center [409, 298] width 23 height 23
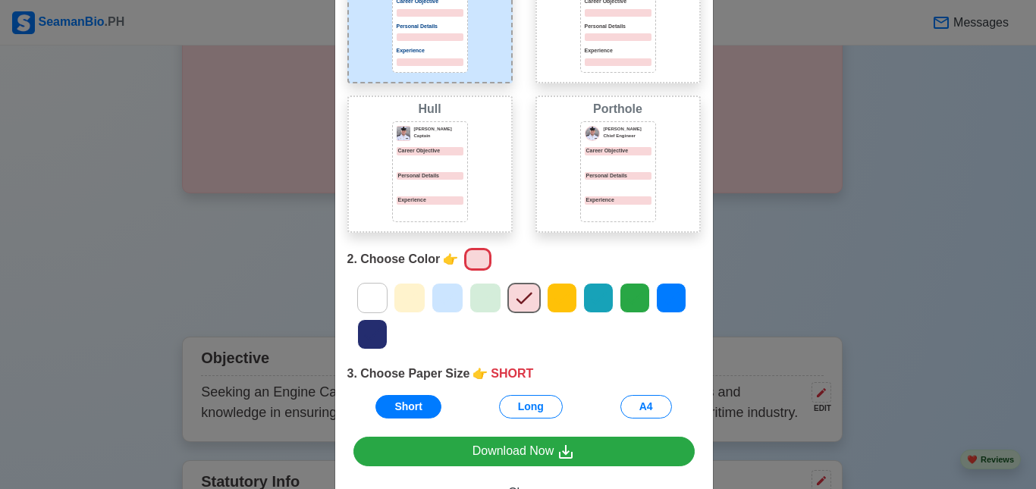
click at [668, 297] on icon at bounding box center [671, 299] width 16 height 12
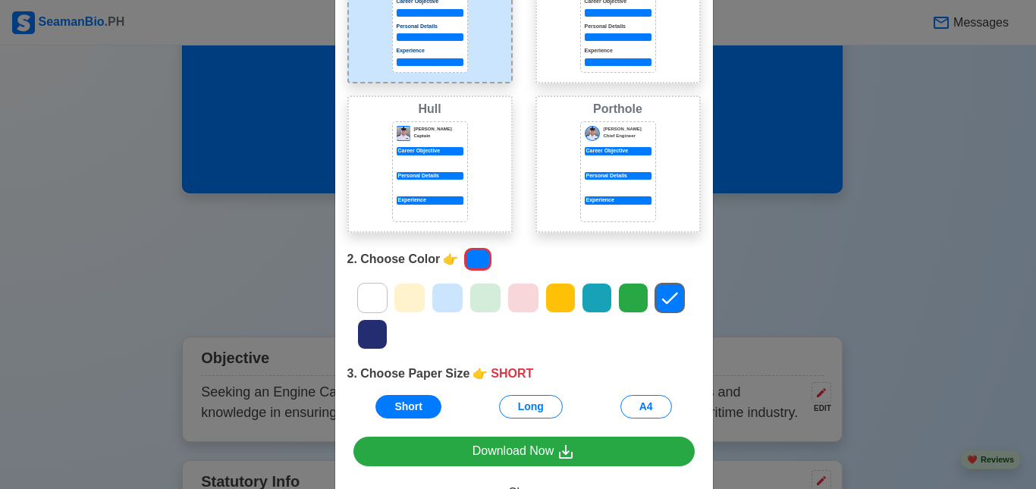
click at [507, 294] on div at bounding box center [523, 298] width 32 height 30
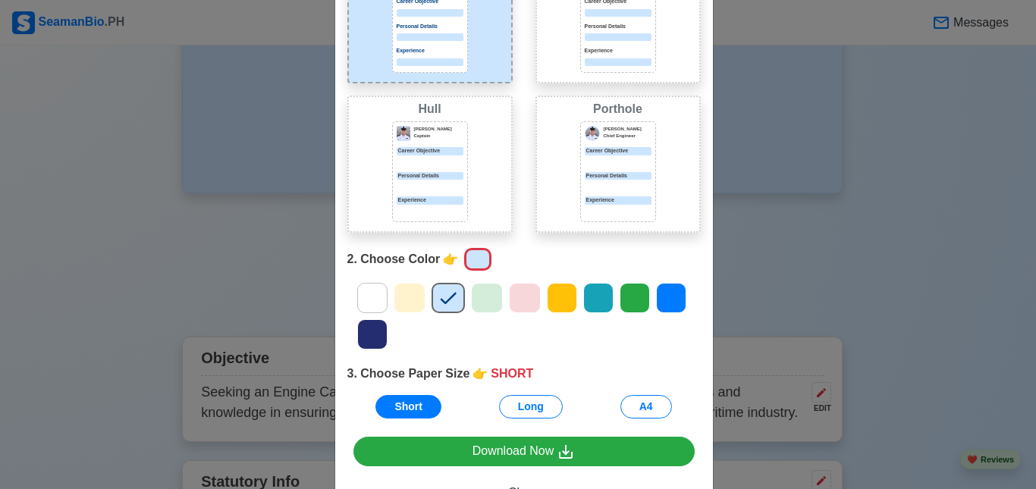
click at [401, 302] on icon at bounding box center [409, 299] width 16 height 12
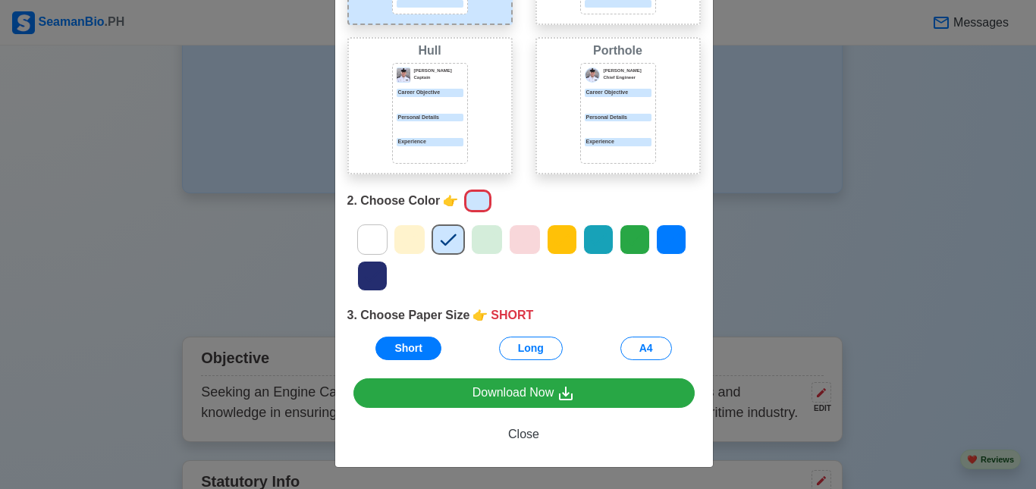
scroll to position [211, 0]
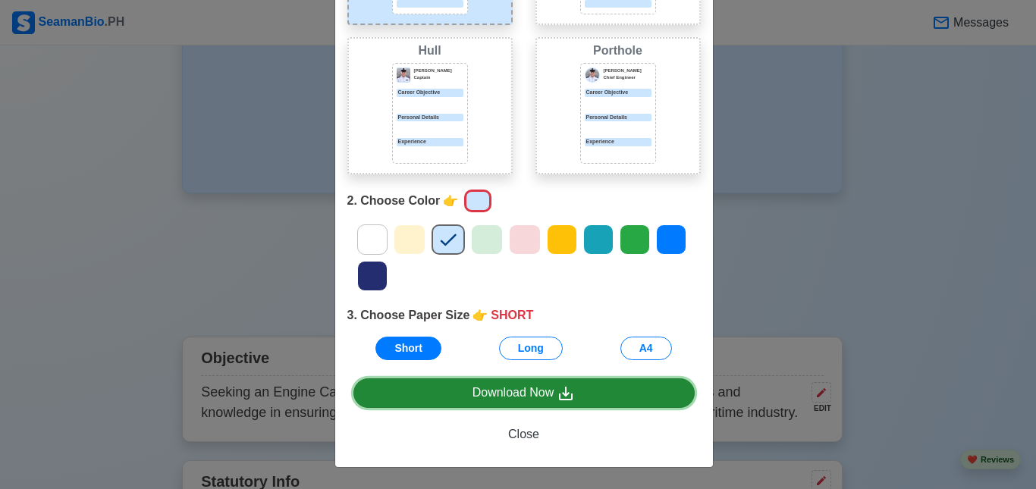
click at [505, 394] on div "Download Now" at bounding box center [523, 393] width 103 height 19
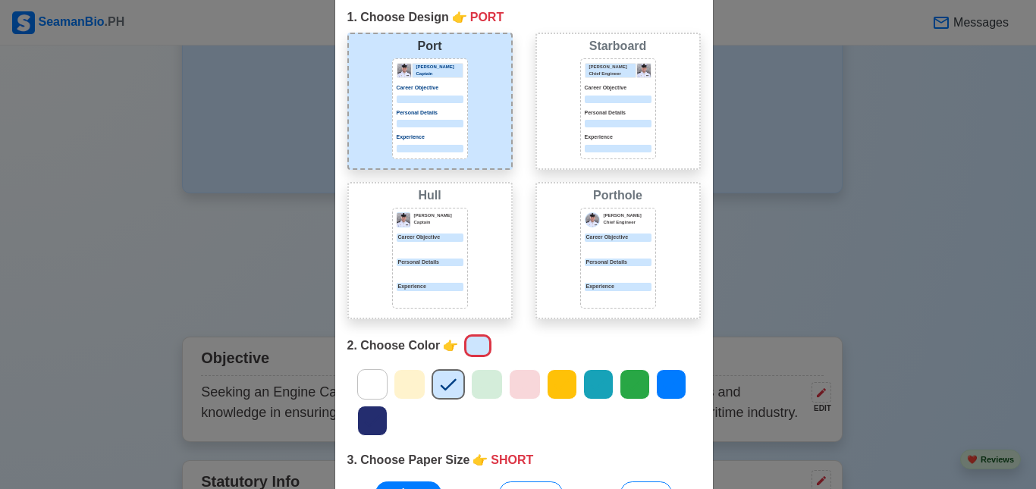
scroll to position [59, 0]
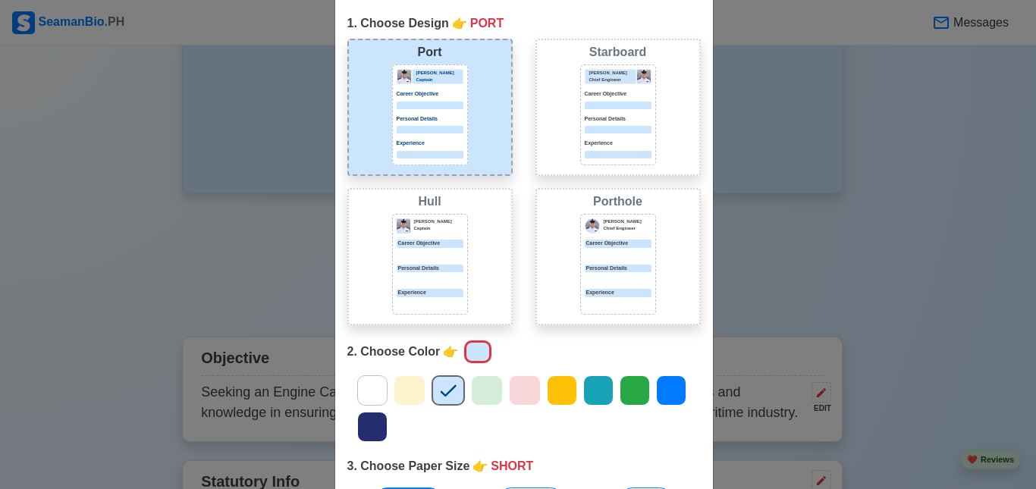
click at [767, 215] on div "Choose Other CV Design × Close 1. Choose Design 👉 PORT Port [PERSON_NAME] Capta…" at bounding box center [518, 244] width 1036 height 489
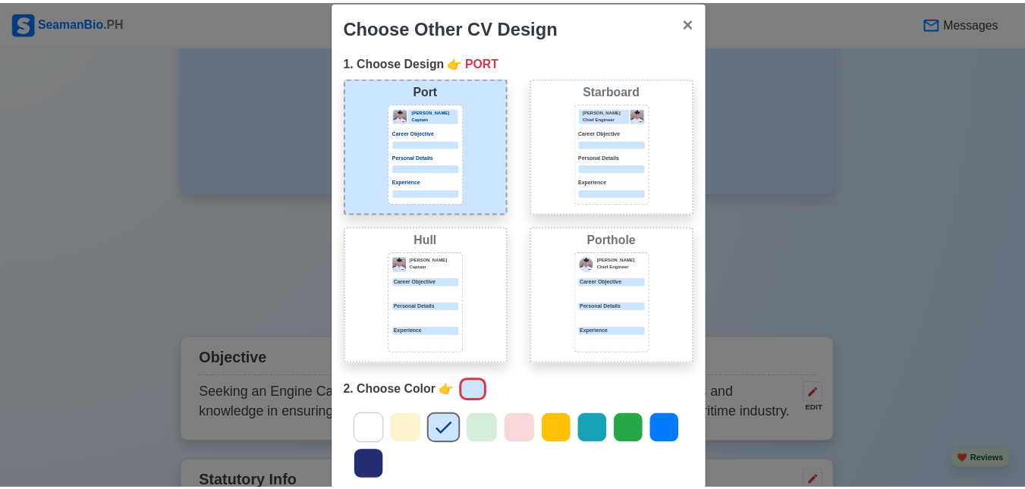
scroll to position [0, 0]
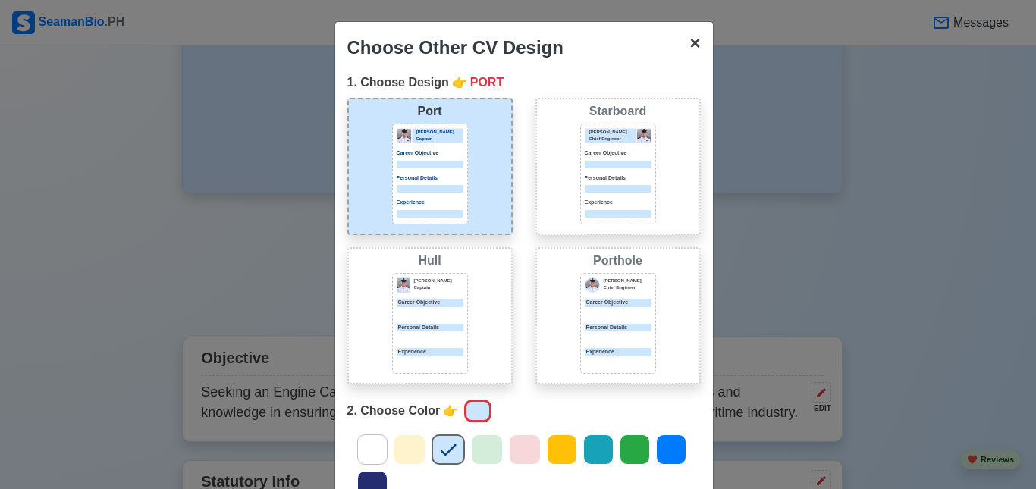
click at [695, 45] on button "× Close" at bounding box center [694, 43] width 35 height 42
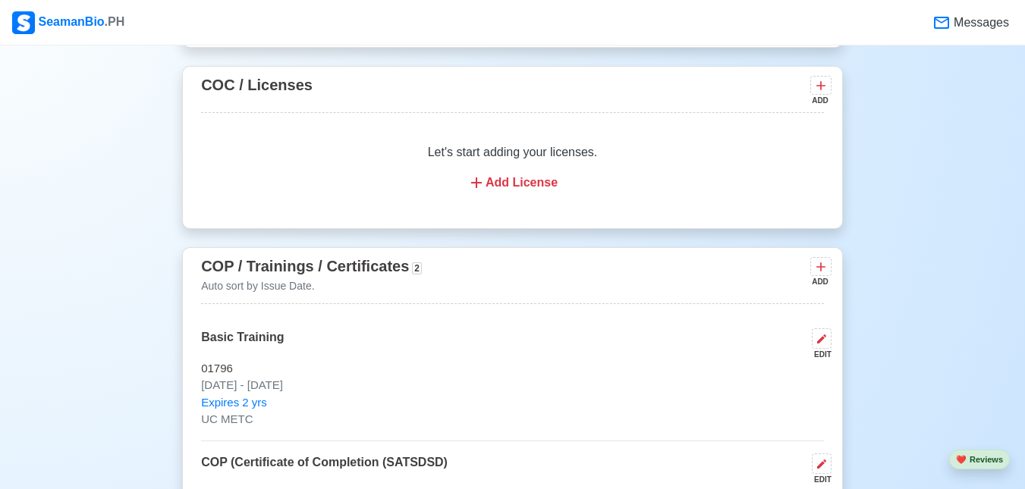
scroll to position [1972, 0]
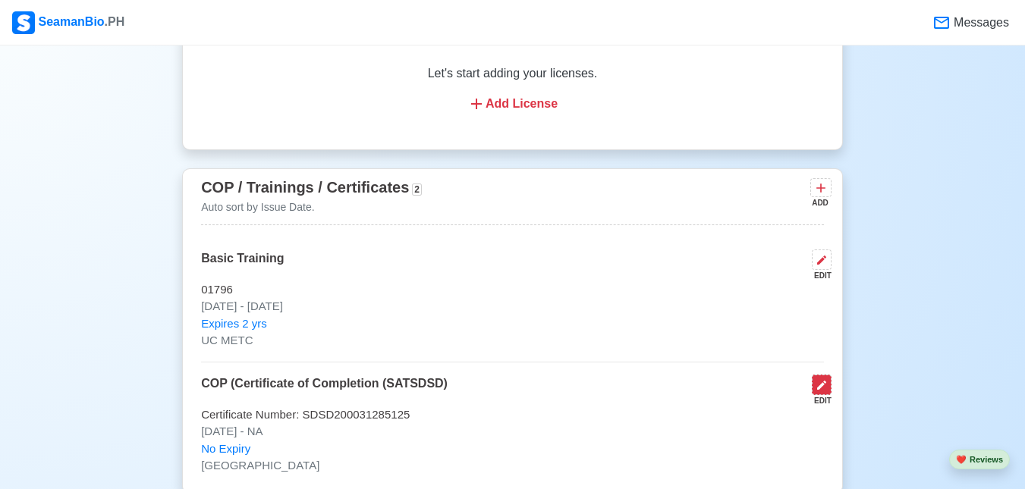
click at [823, 381] on icon at bounding box center [821, 385] width 9 height 9
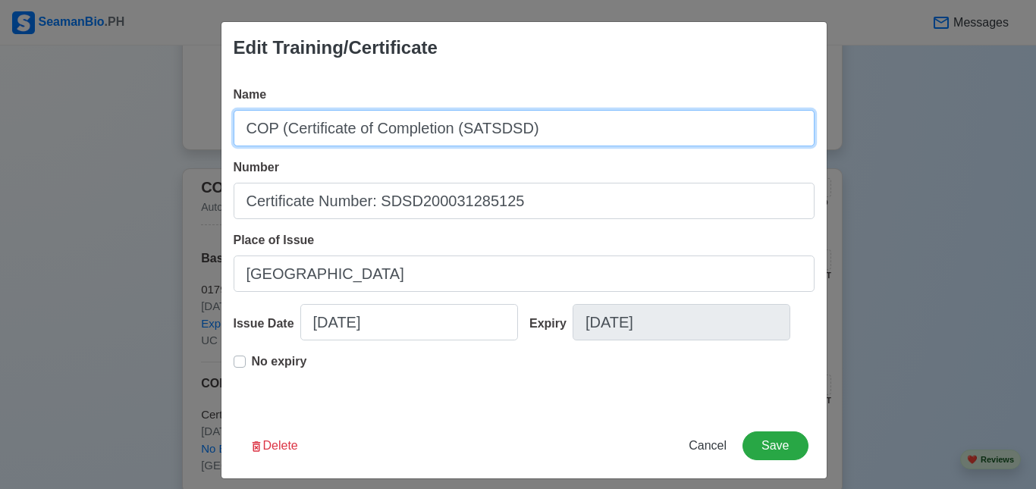
drag, startPoint x: 450, startPoint y: 129, endPoint x: 280, endPoint y: 129, distance: 170.6
click at [280, 129] on input "COP (Certificate of Completion (SATSDSD)" at bounding box center [524, 128] width 581 height 36
click at [283, 130] on input "COP ((SATSDSD)" at bounding box center [524, 128] width 581 height 36
type input "COP (SATSDSD)"
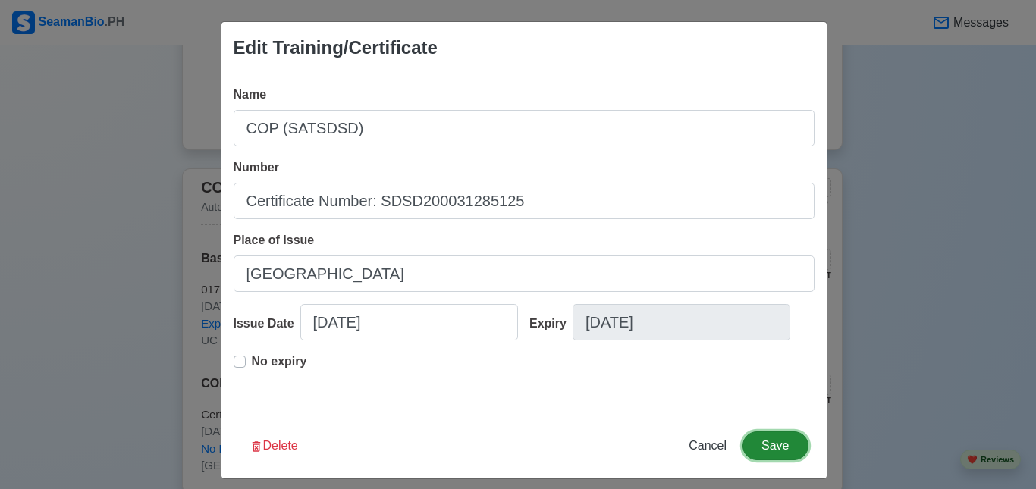
click at [780, 449] on button "Save" at bounding box center [774, 446] width 65 height 29
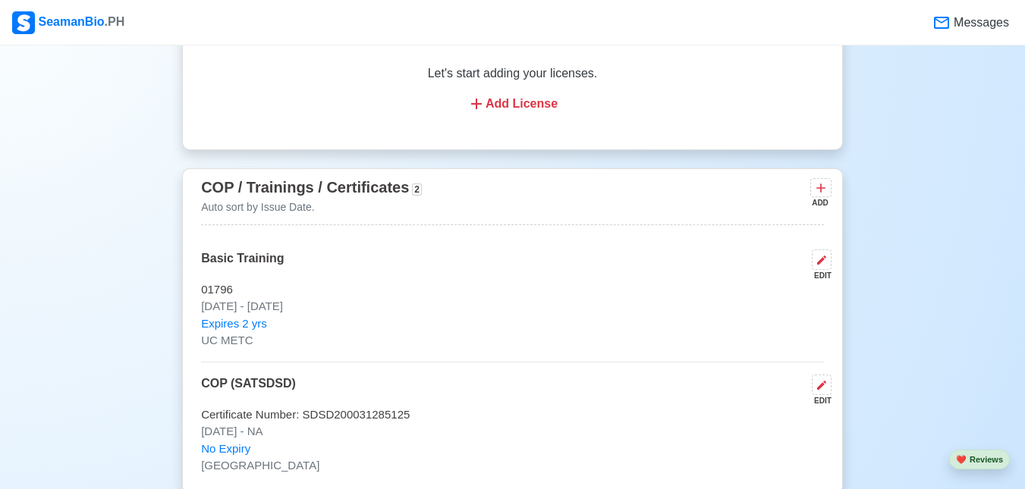
drag, startPoint x: 962, startPoint y: 99, endPoint x: 945, endPoint y: 97, distance: 16.8
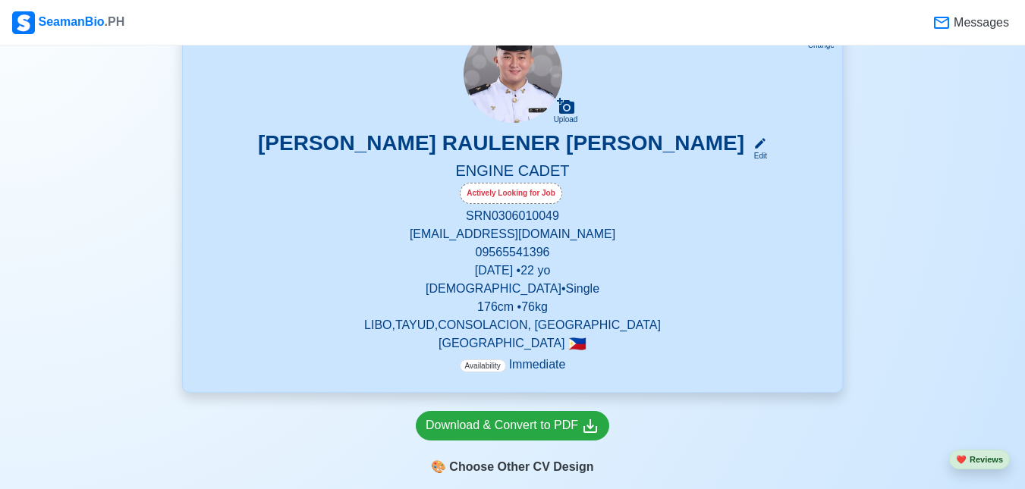
scroll to position [303, 0]
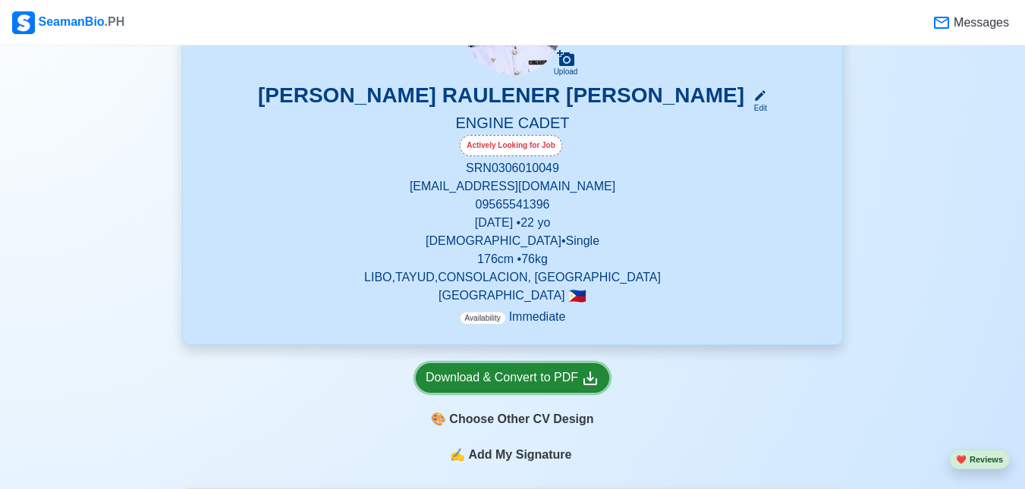
click at [552, 375] on div "Download & Convert to PDF" at bounding box center [512, 378] width 174 height 19
